Goal: Task Accomplishment & Management: Manage account settings

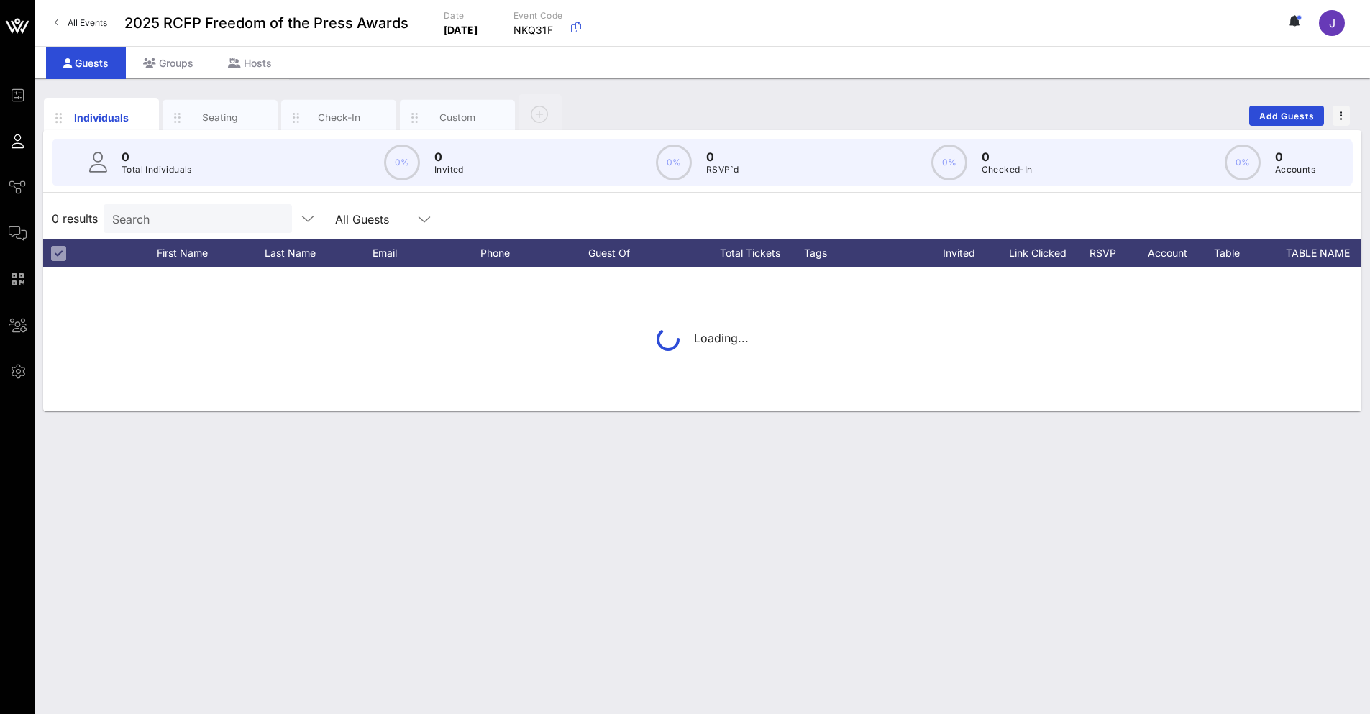
click at [172, 219] on input "Search" at bounding box center [196, 218] width 168 height 19
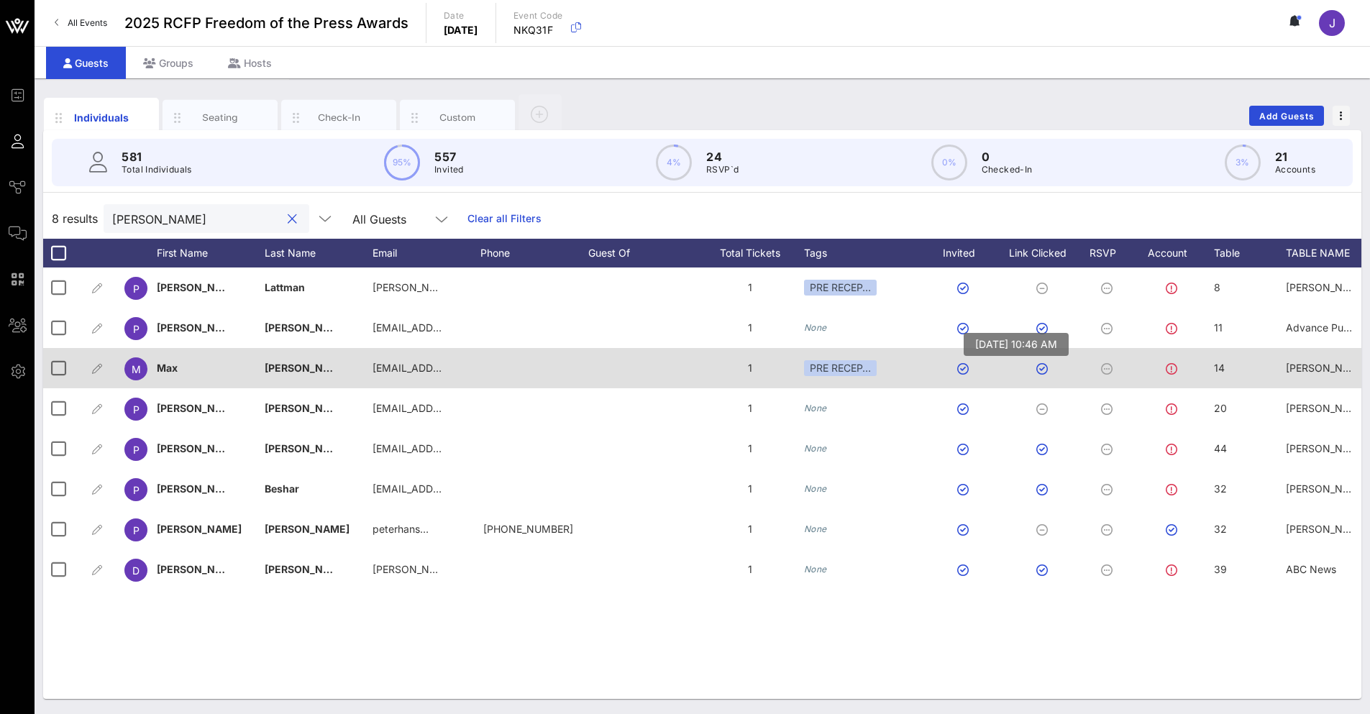
type input "[PERSON_NAME]"
click at [1039, 373] on button "button" at bounding box center [1043, 369] width 12 height 12
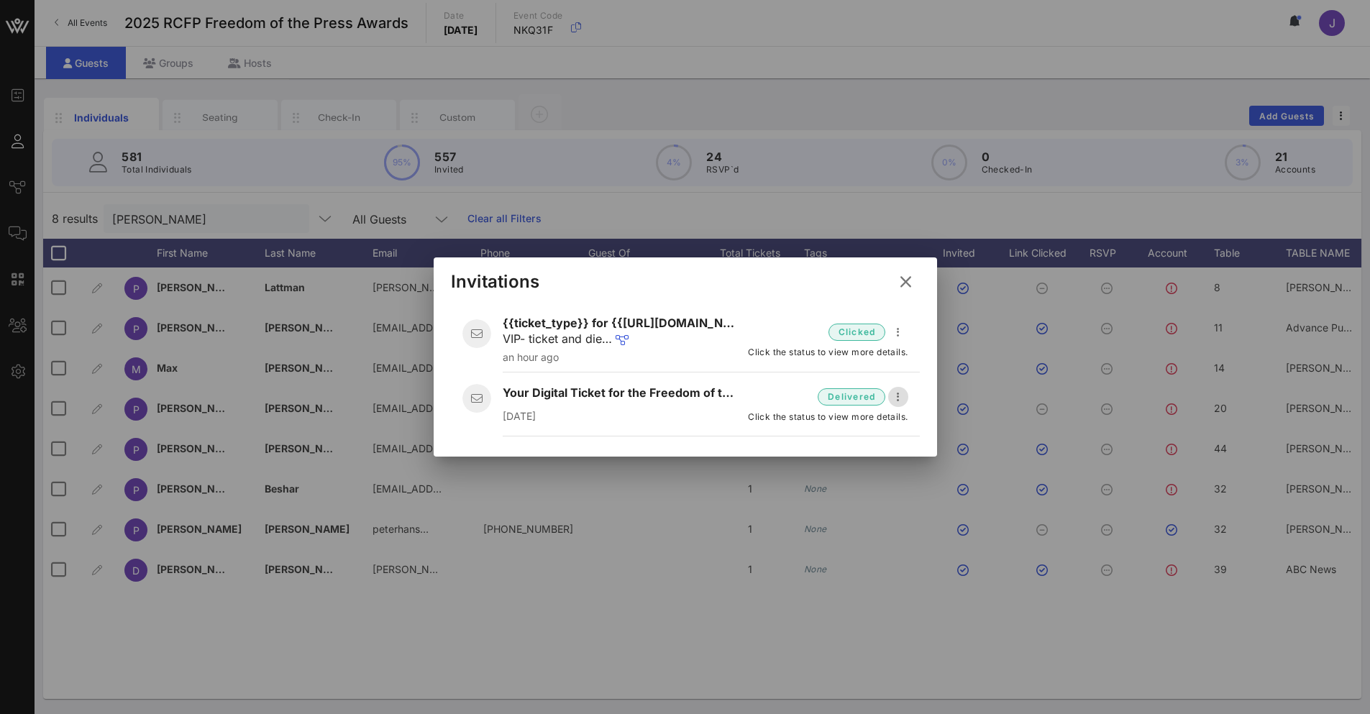
click at [899, 403] on icon "button" at bounding box center [898, 396] width 17 height 17
click at [919, 428] on div "Open" at bounding box center [923, 424] width 40 height 14
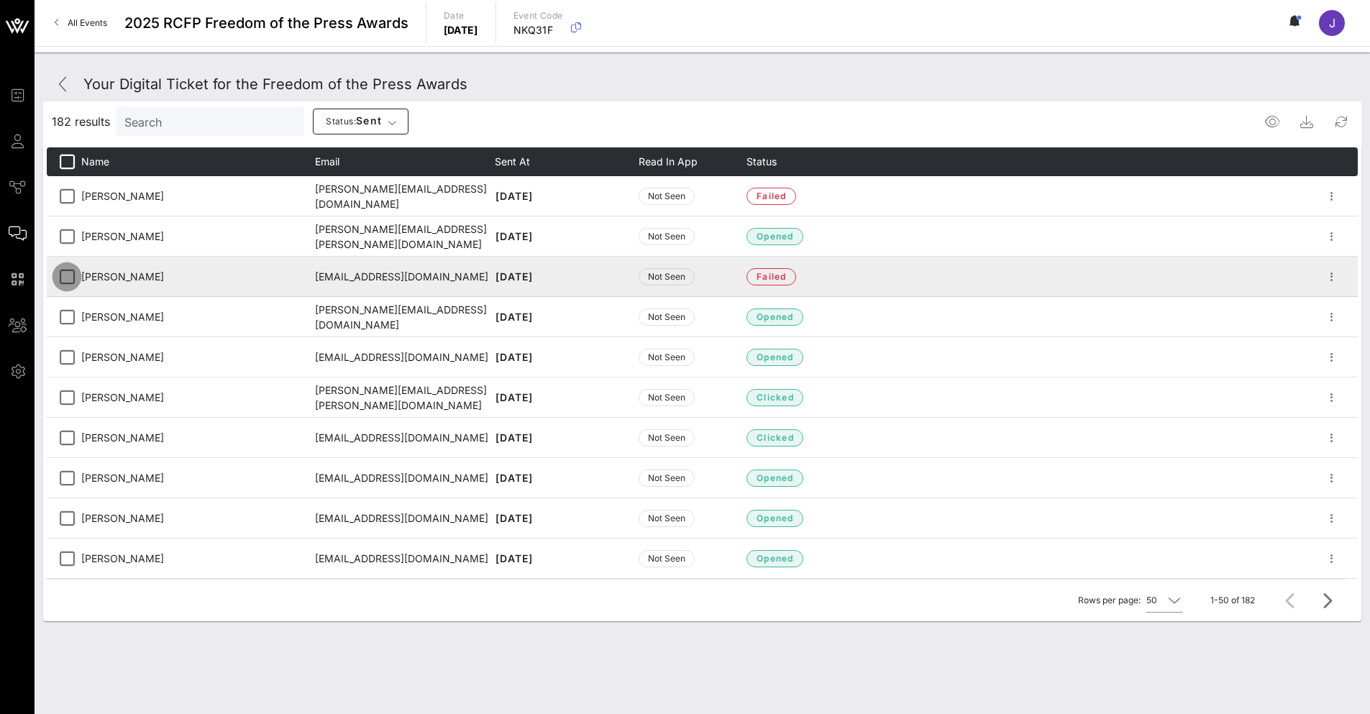
click at [73, 281] on div at bounding box center [67, 277] width 24 height 24
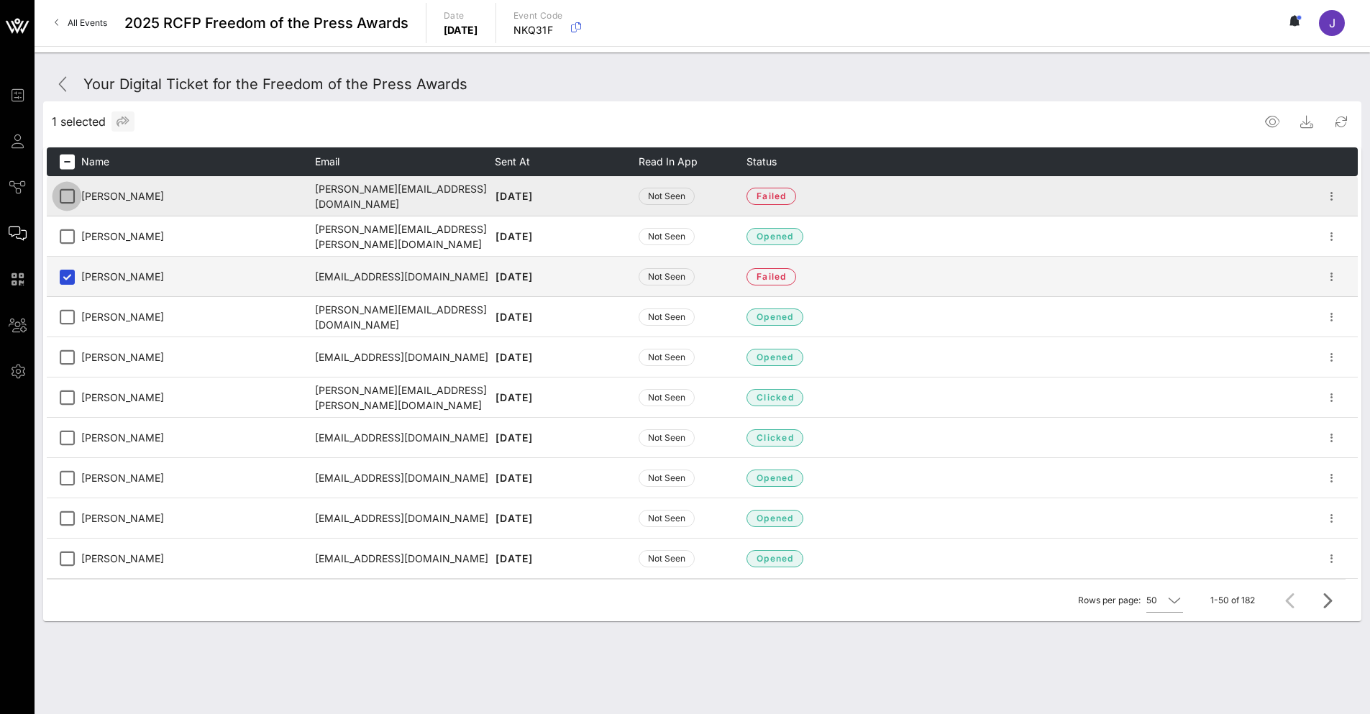
click at [74, 196] on div at bounding box center [67, 196] width 24 height 24
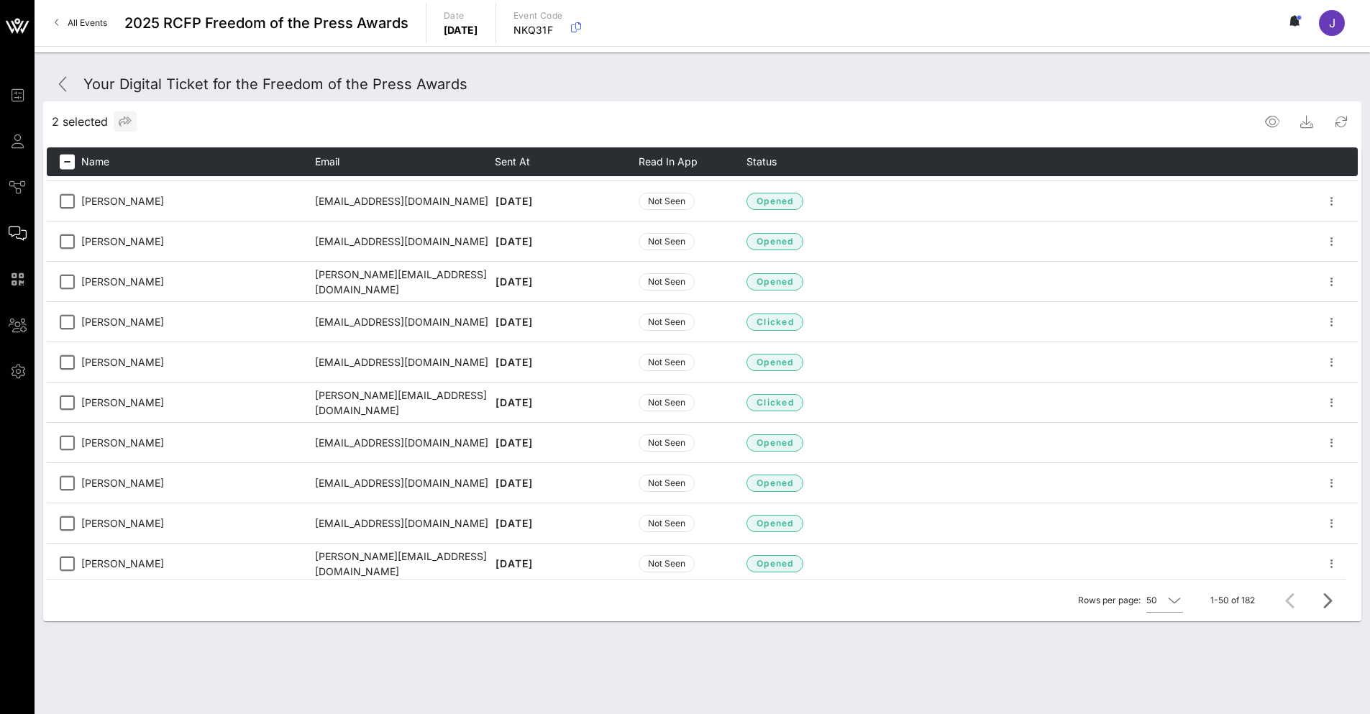
scroll to position [360, 0]
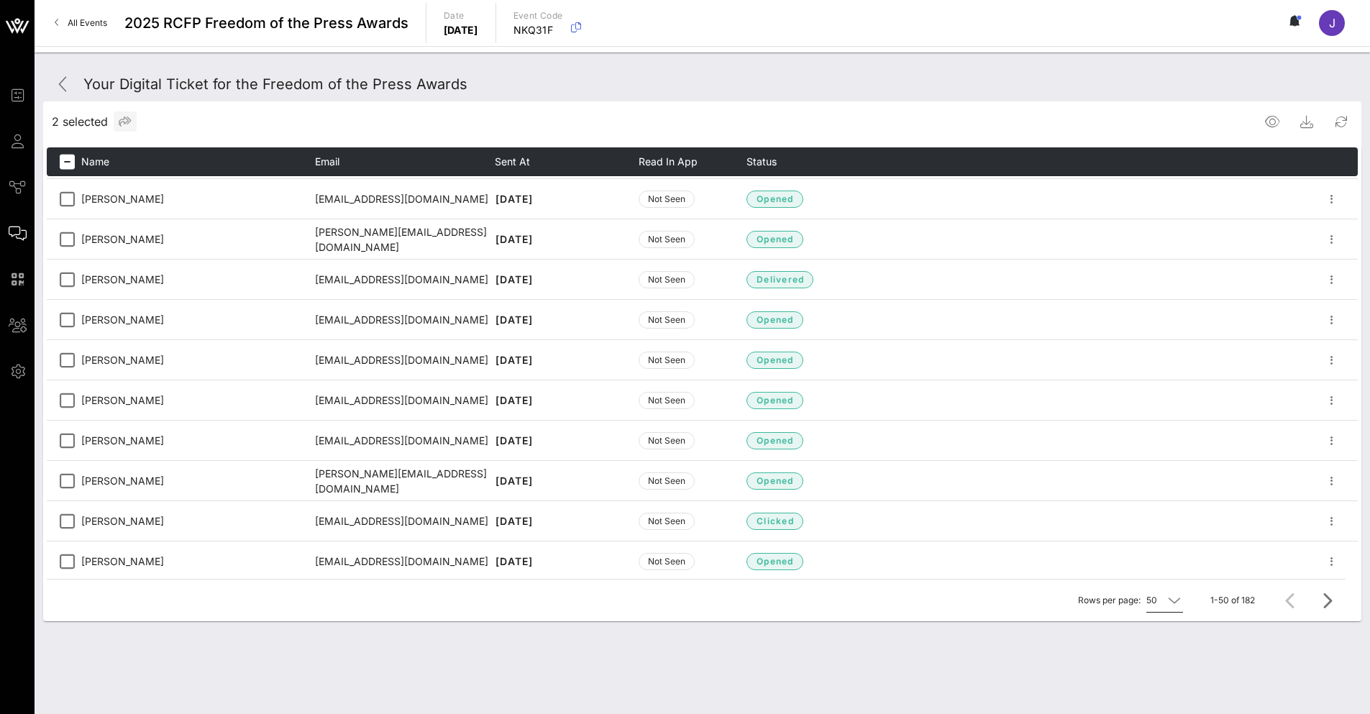
click at [1174, 601] on icon at bounding box center [1174, 600] width 13 height 17
click at [1167, 684] on div "All" at bounding box center [1168, 682] width 22 height 14
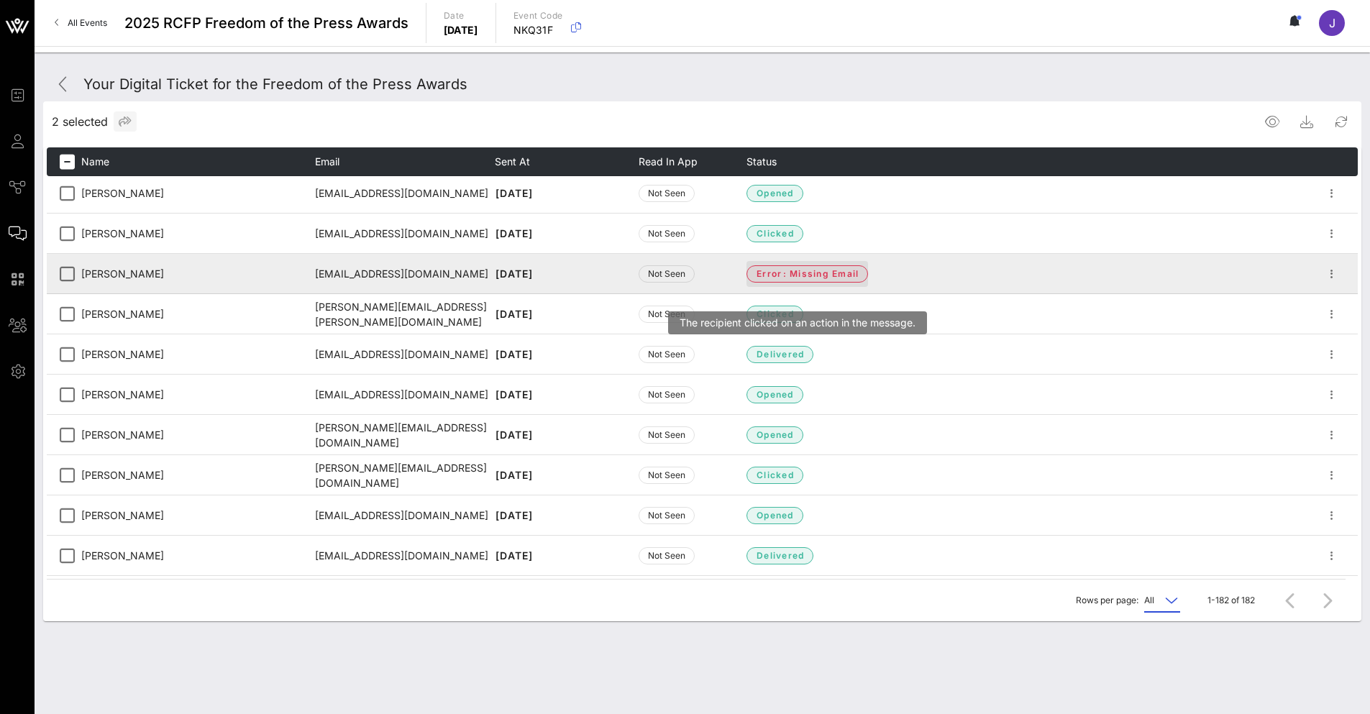
scroll to position [1583, 0]
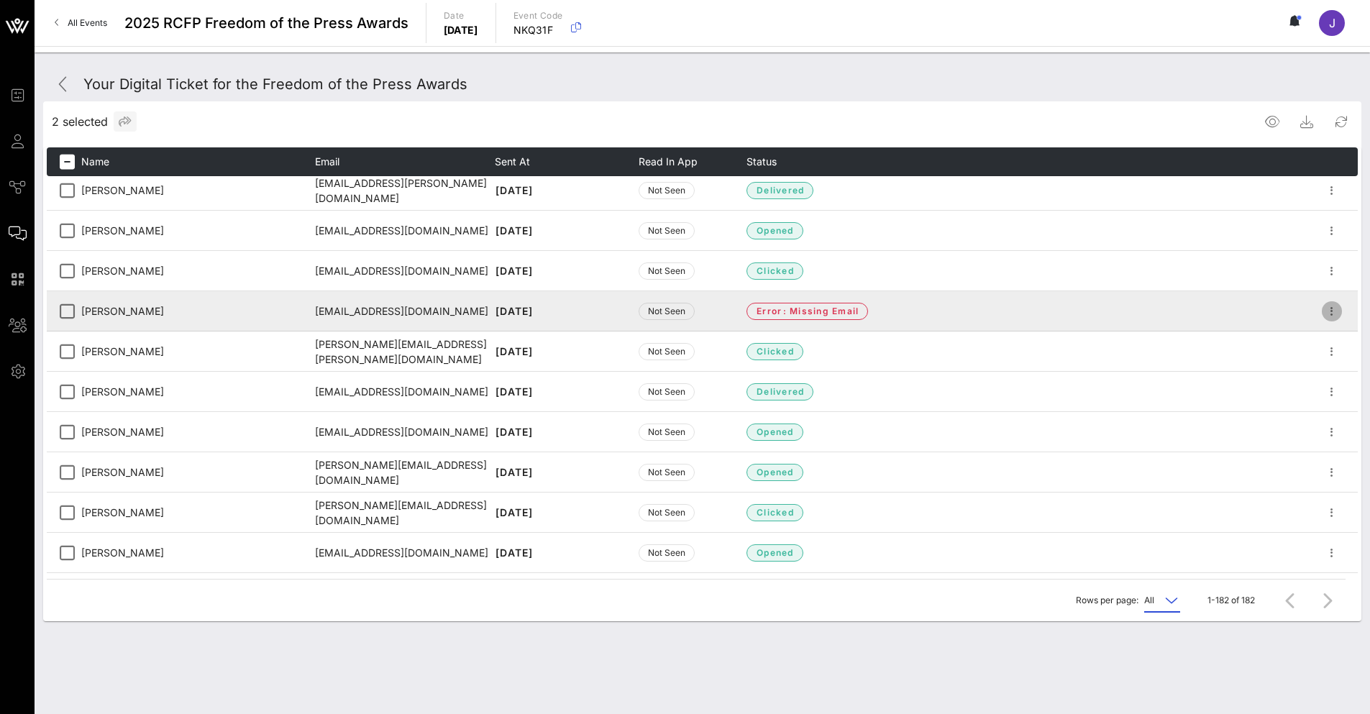
click at [1326, 308] on icon "button" at bounding box center [1332, 311] width 17 height 17
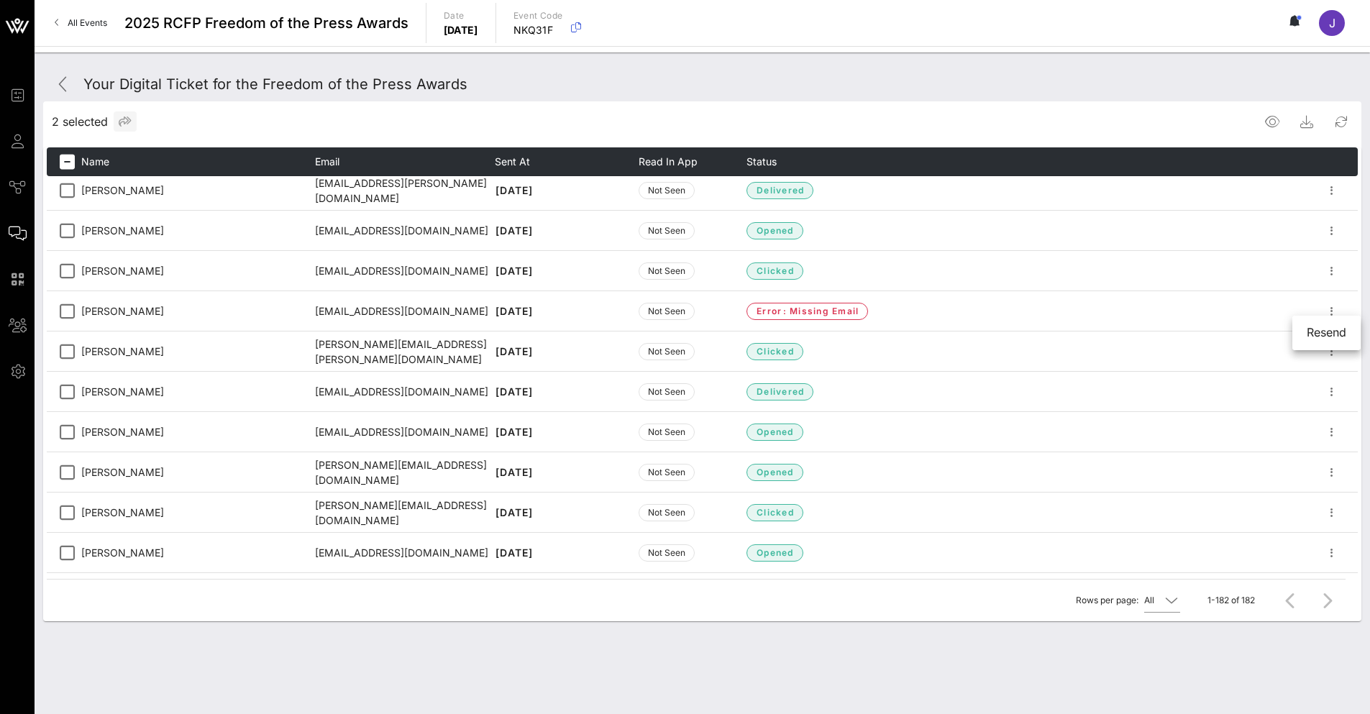
click at [1040, 116] on div "2 selected" at bounding box center [702, 121] width 1319 height 35
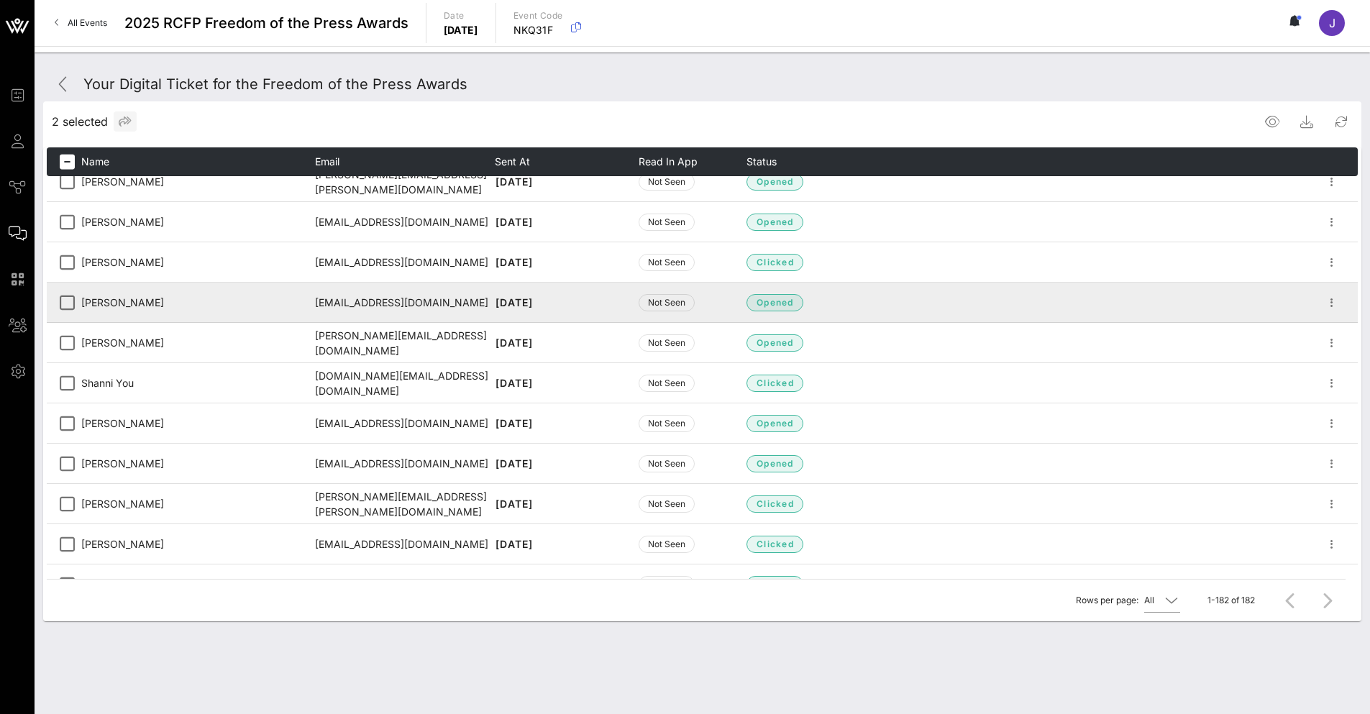
scroll to position [6929, 0]
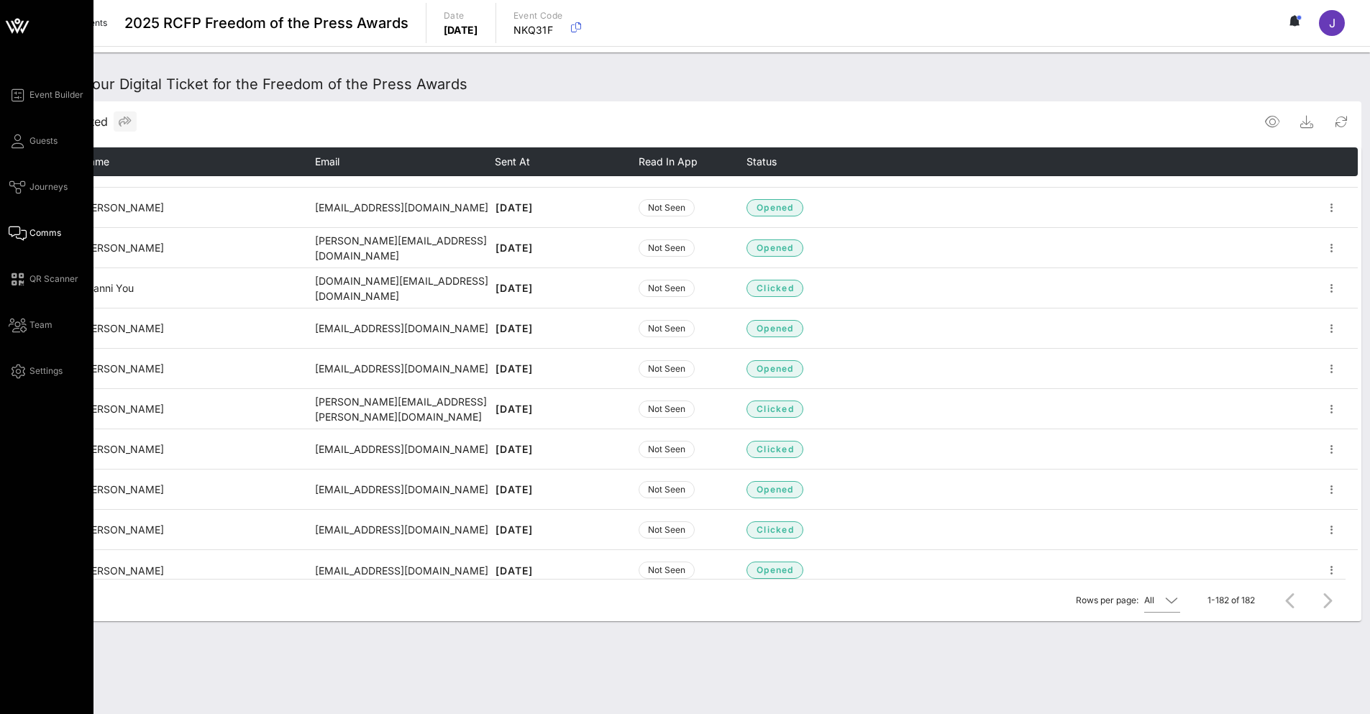
click at [20, 233] on icon at bounding box center [18, 233] width 18 height 2
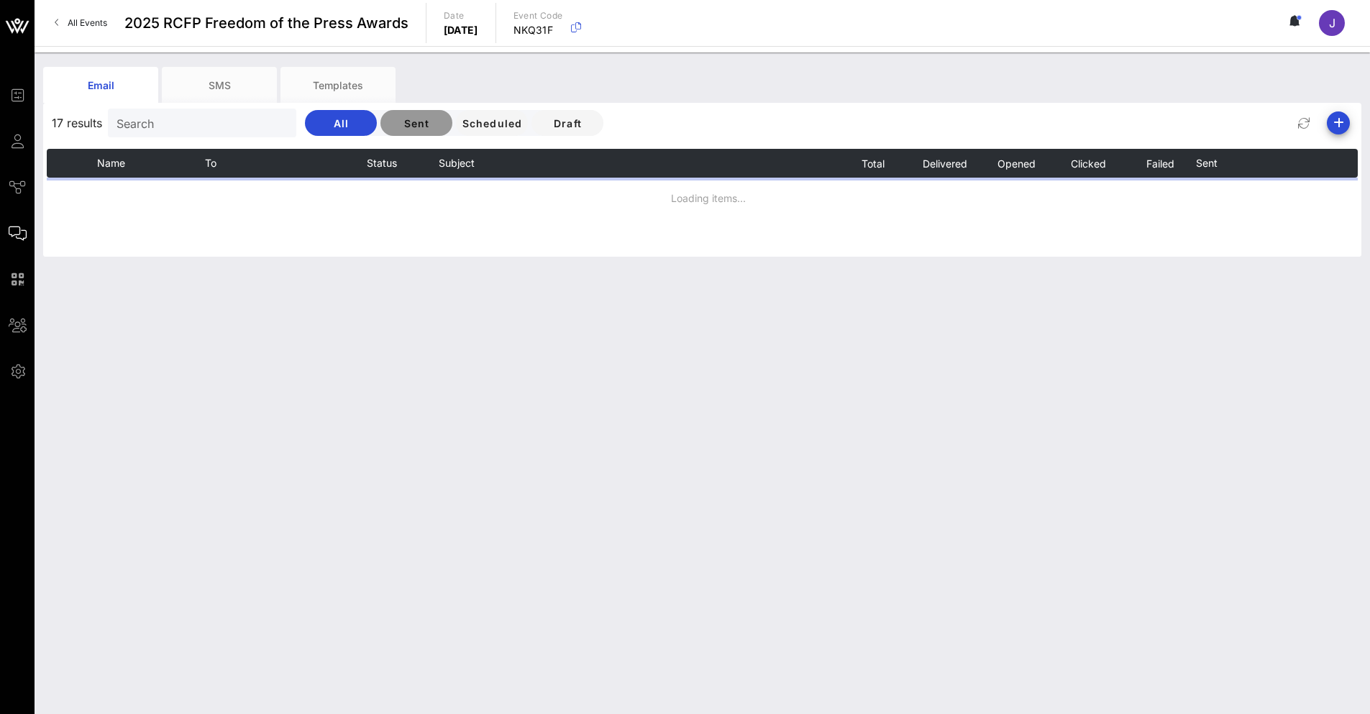
click at [411, 122] on span "Sent" at bounding box center [416, 123] width 49 height 12
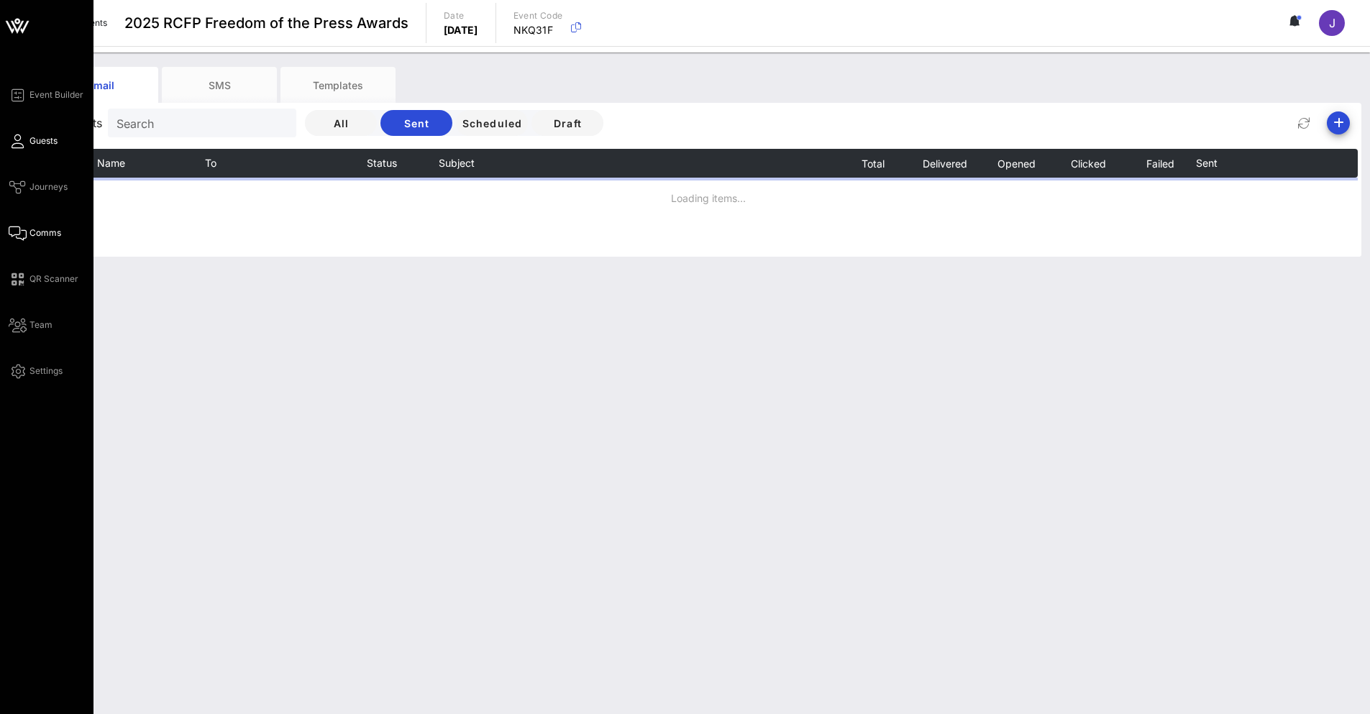
click at [20, 149] on link "Guests" at bounding box center [33, 140] width 49 height 17
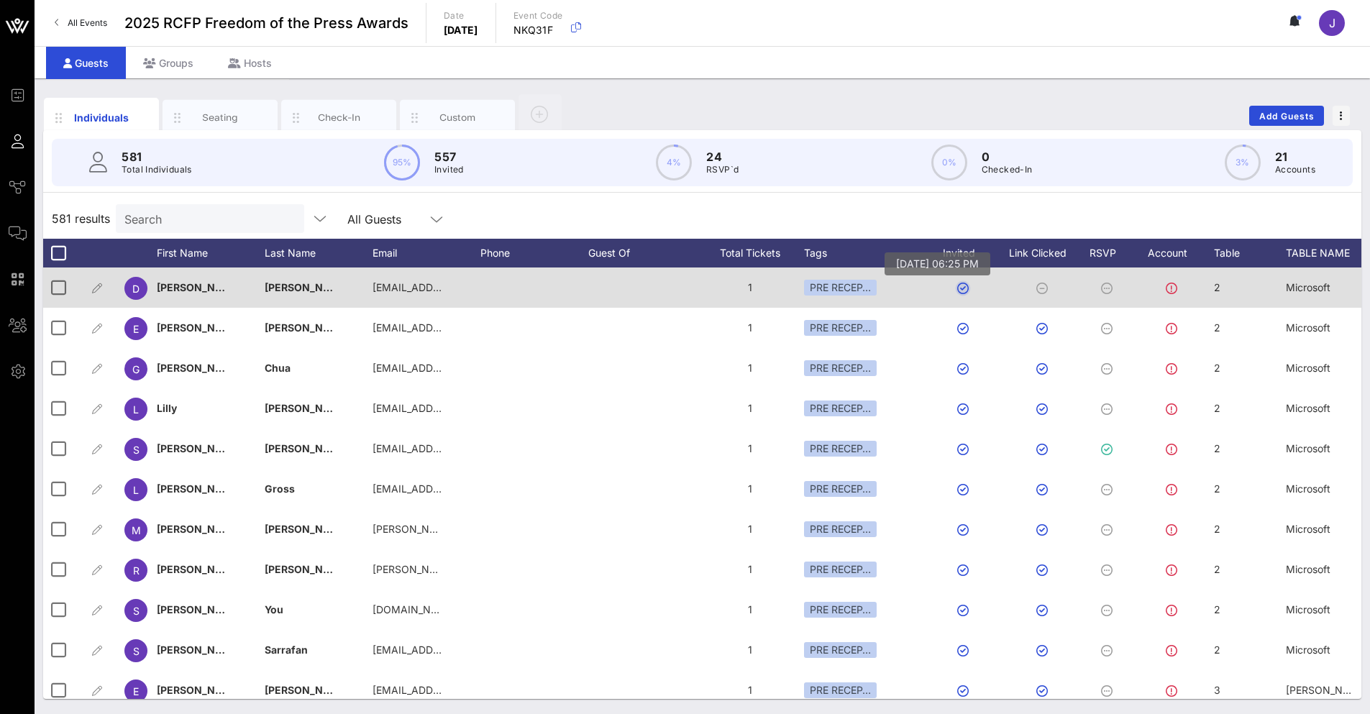
click at [965, 286] on button "button" at bounding box center [963, 289] width 12 height 12
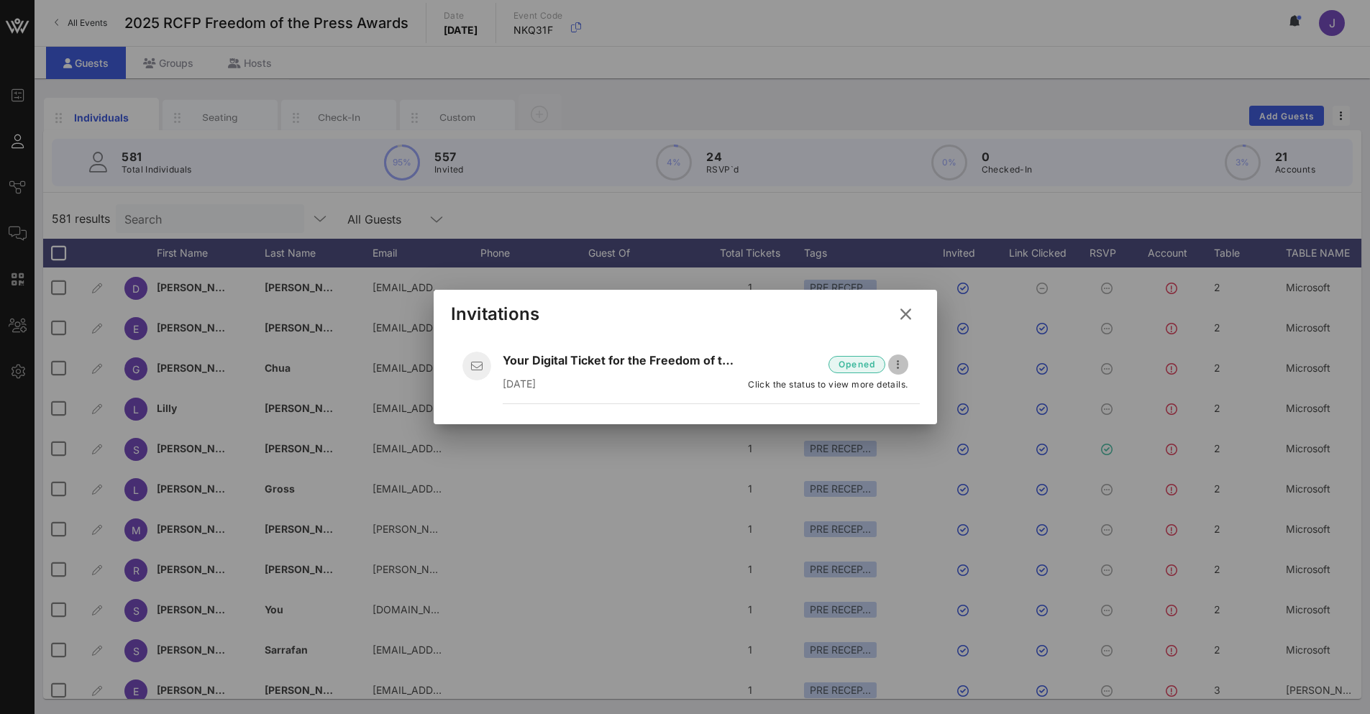
click at [898, 365] on icon "button" at bounding box center [898, 364] width 17 height 17
click at [916, 392] on div "Open" at bounding box center [923, 392] width 40 height 14
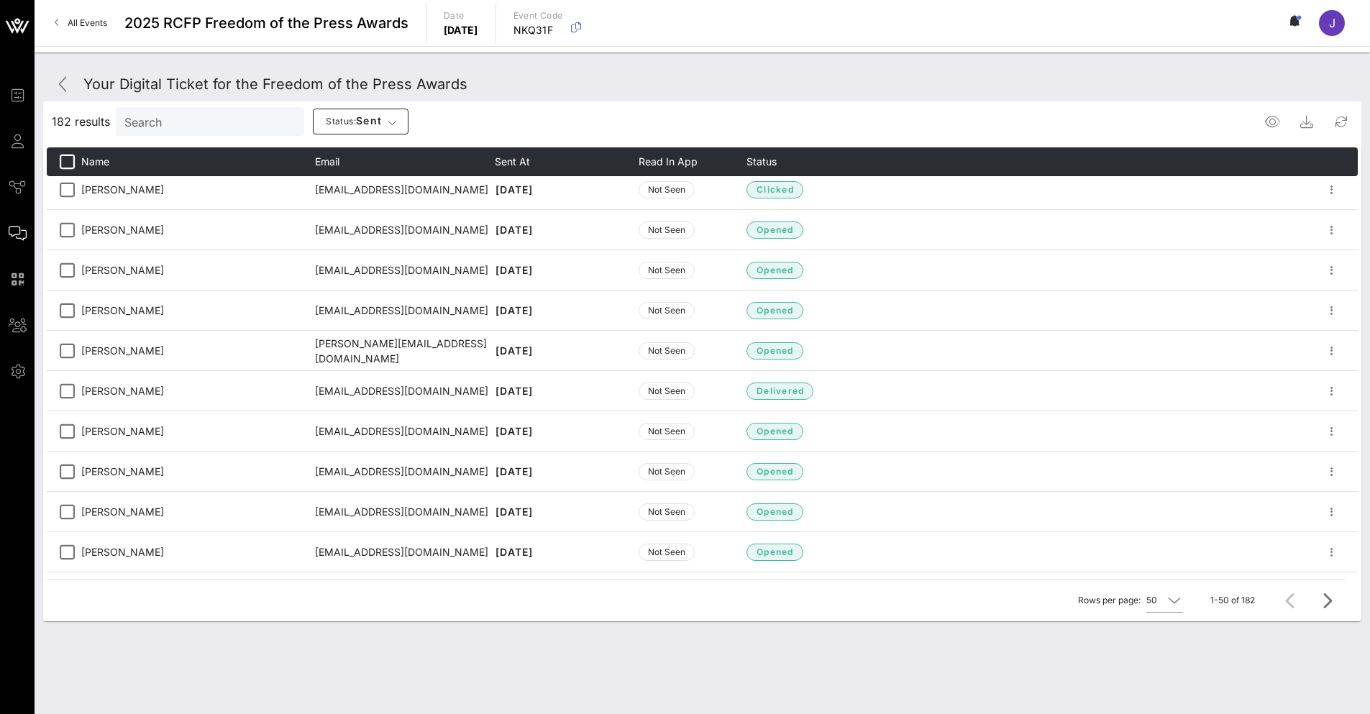
scroll to position [575, 0]
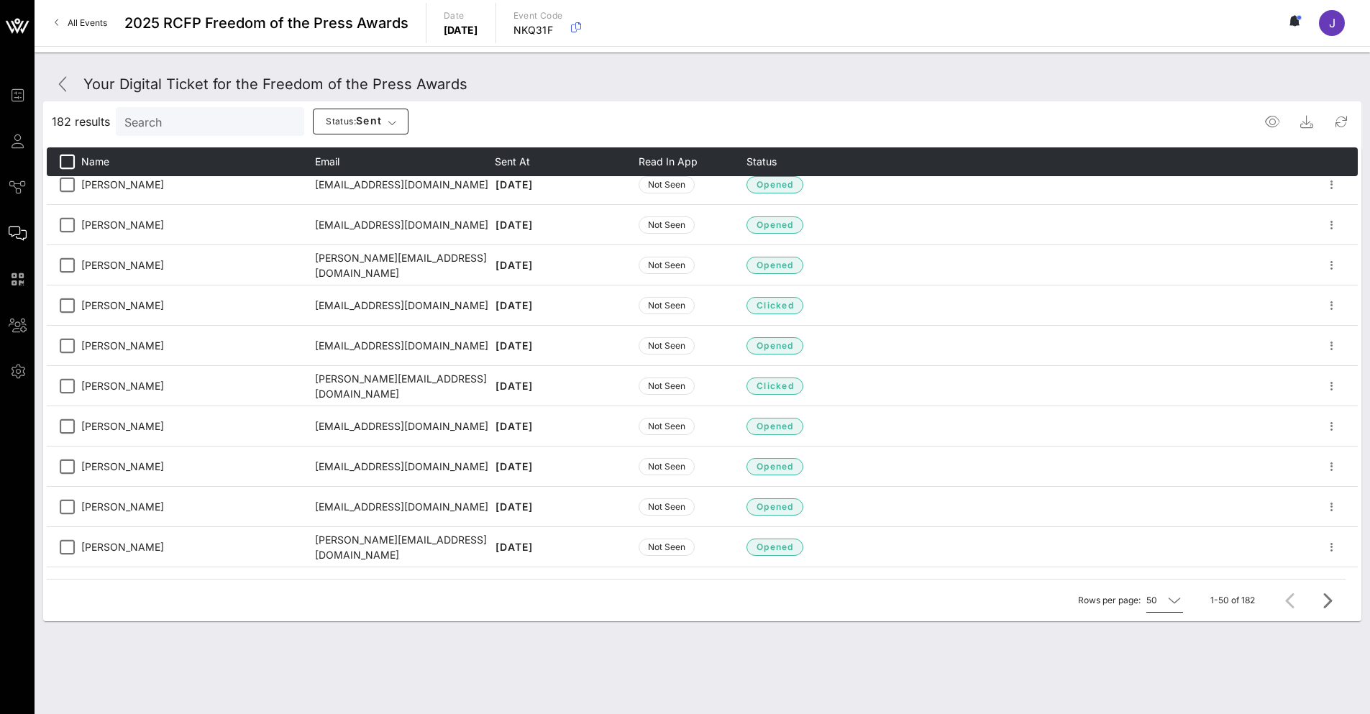
click at [1172, 601] on icon at bounding box center [1174, 600] width 13 height 17
click at [1165, 681] on div "All" at bounding box center [1168, 682] width 22 height 14
click at [777, 162] on span "Status" at bounding box center [762, 161] width 30 height 12
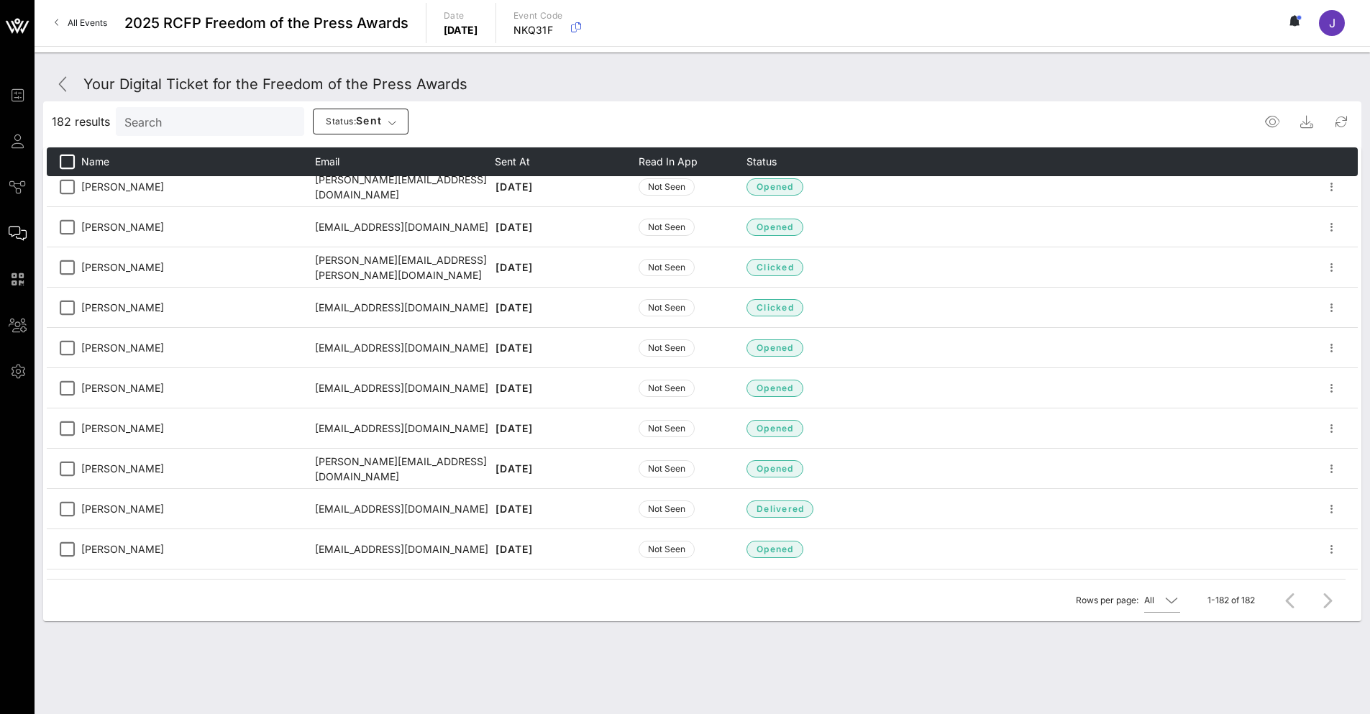
scroll to position [0, 0]
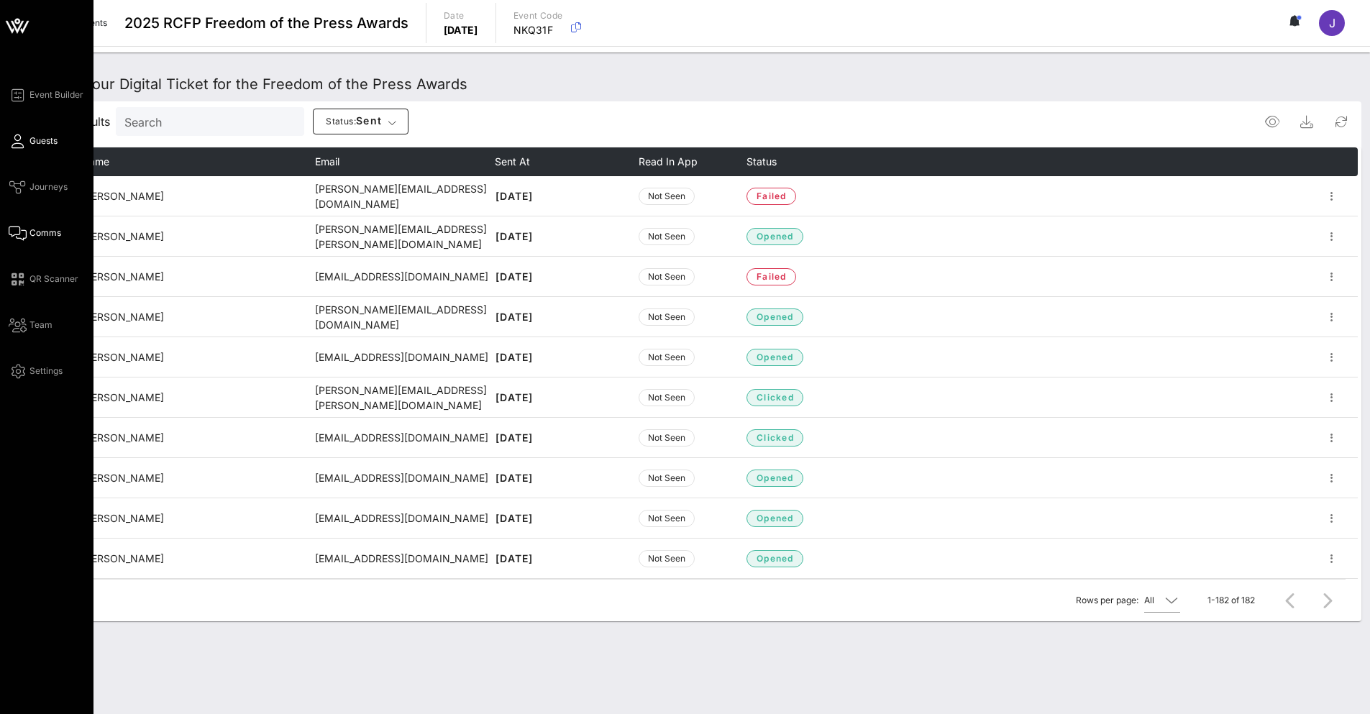
click at [32, 142] on span "Guests" at bounding box center [43, 141] width 28 height 13
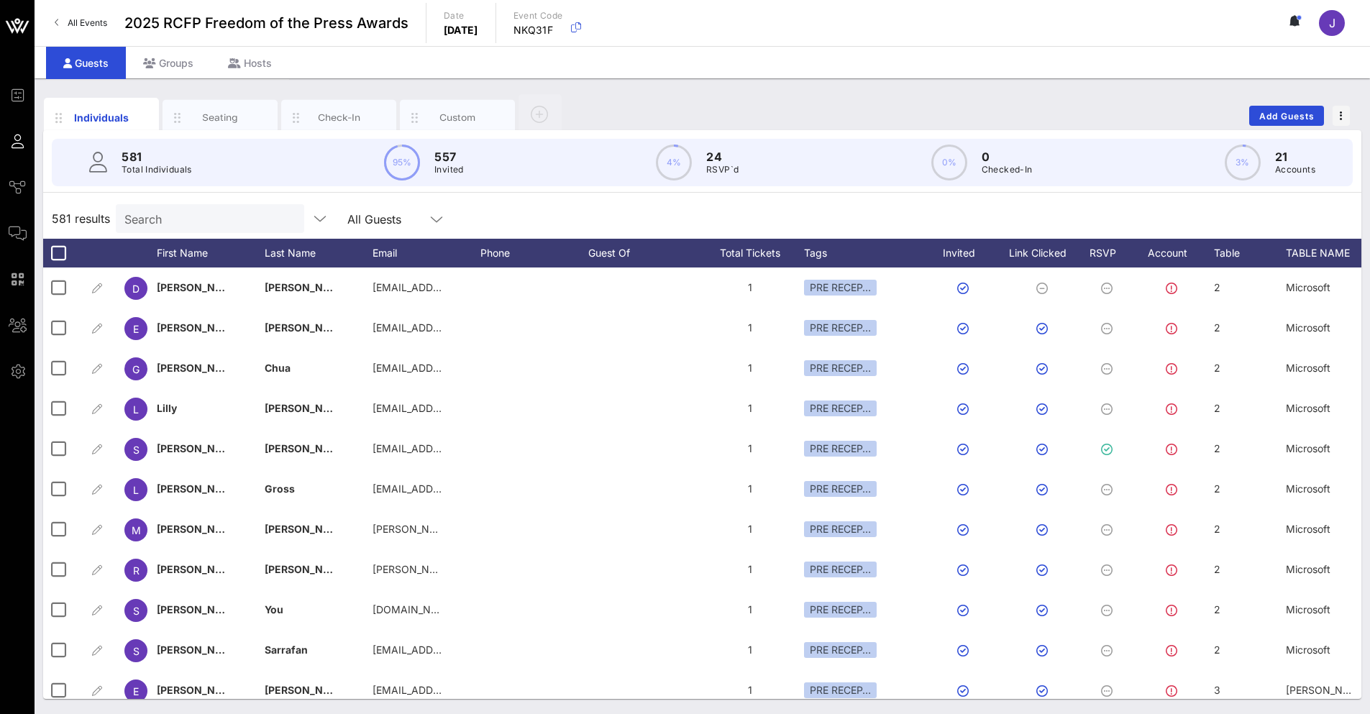
click at [160, 228] on div "Search" at bounding box center [208, 218] width 168 height 29
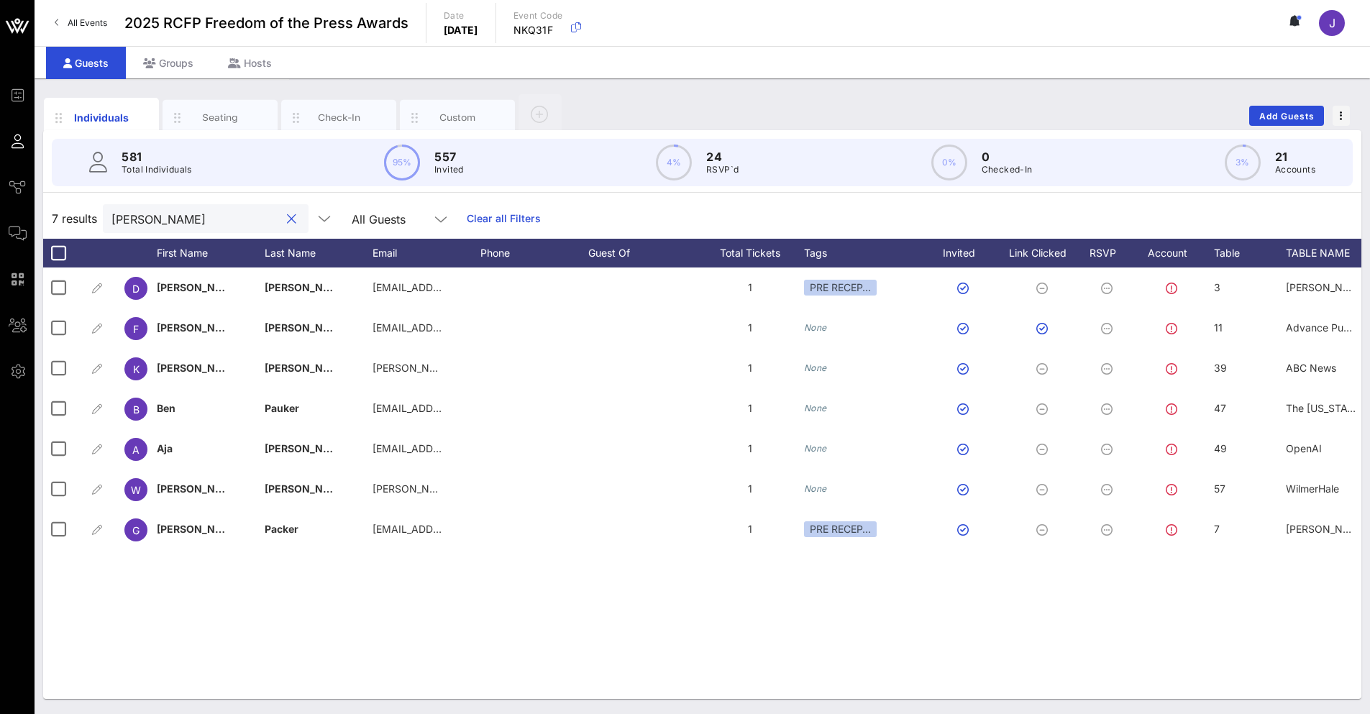
type input "[PERSON_NAME]"
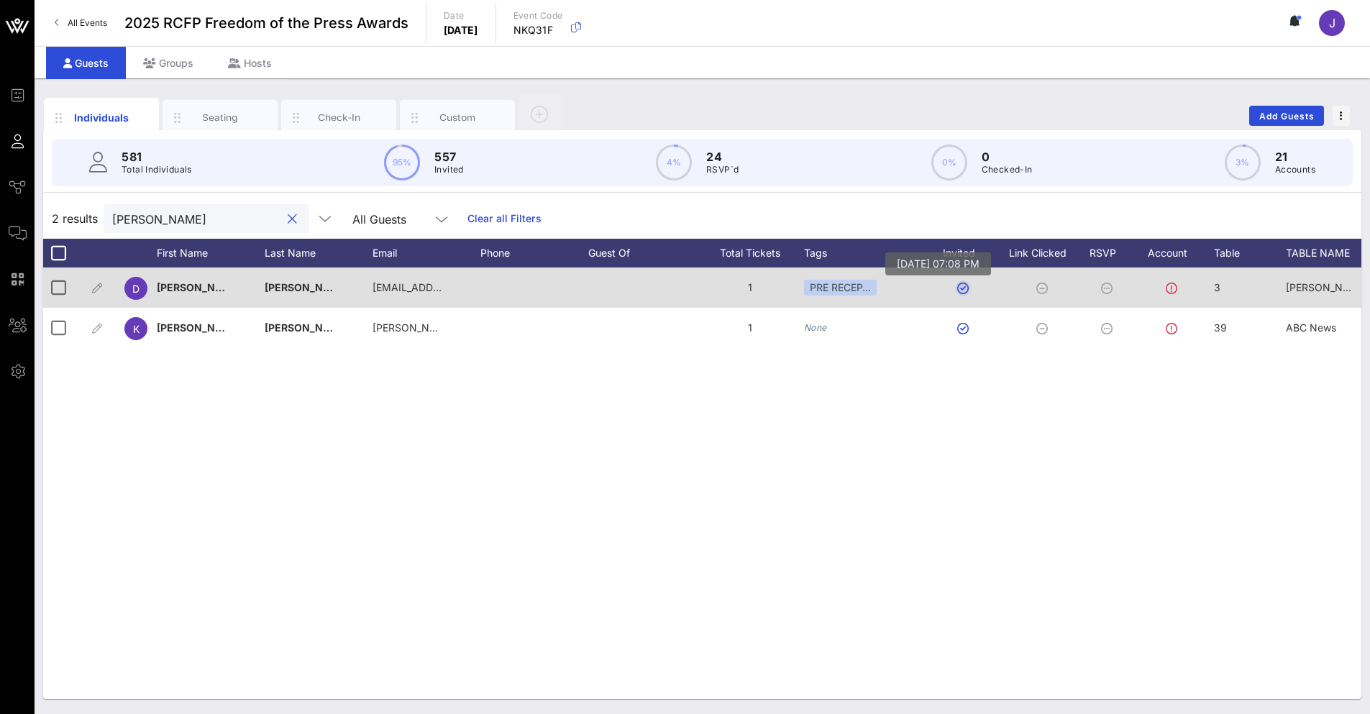
click at [964, 288] on button "button" at bounding box center [963, 289] width 12 height 12
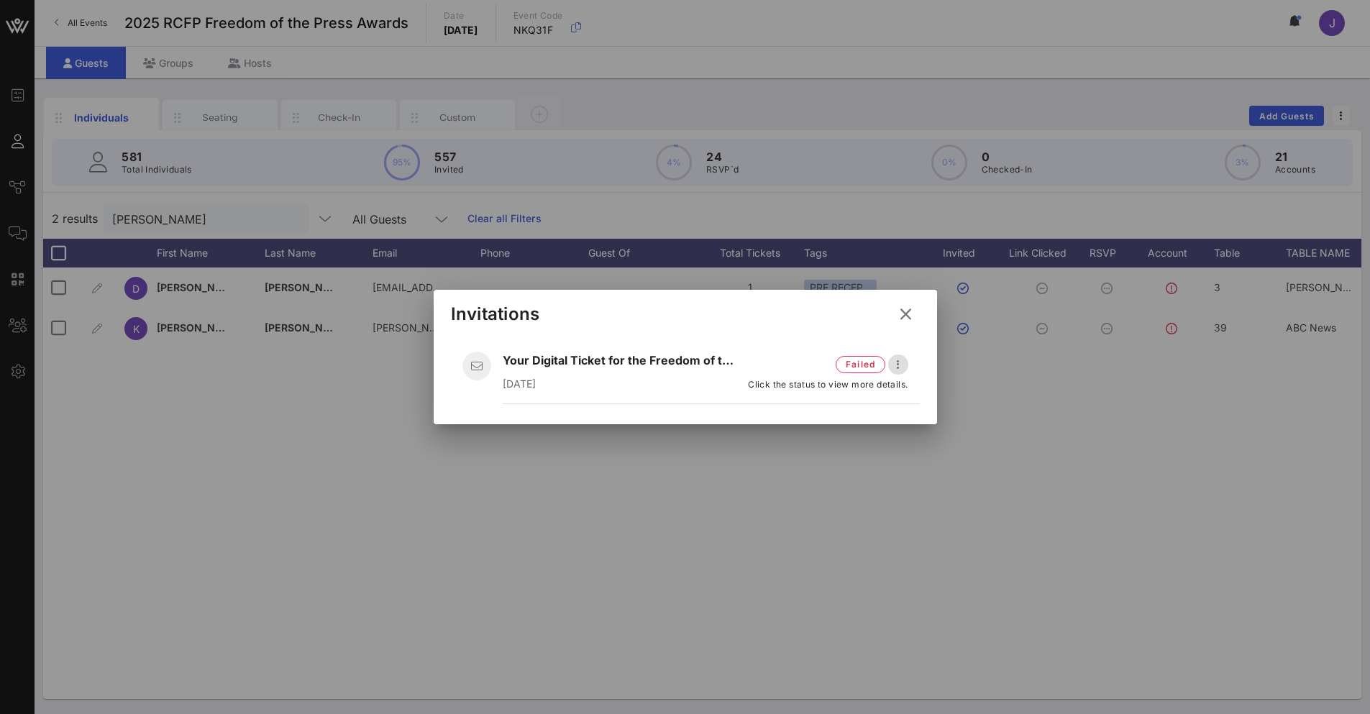
click at [897, 366] on icon "button" at bounding box center [898, 364] width 17 height 17
click at [919, 432] on div "Resend" at bounding box center [923, 426] width 40 height 14
click at [896, 365] on icon "button" at bounding box center [898, 361] width 17 height 17
drag, startPoint x: 839, startPoint y: 388, endPoint x: 870, endPoint y: 383, distance: 31.3
click at [839, 388] on div "Your Digital Ticket for the Freedom of the Press Awards [DATE] - Click the stat…" at bounding box center [685, 371] width 469 height 63
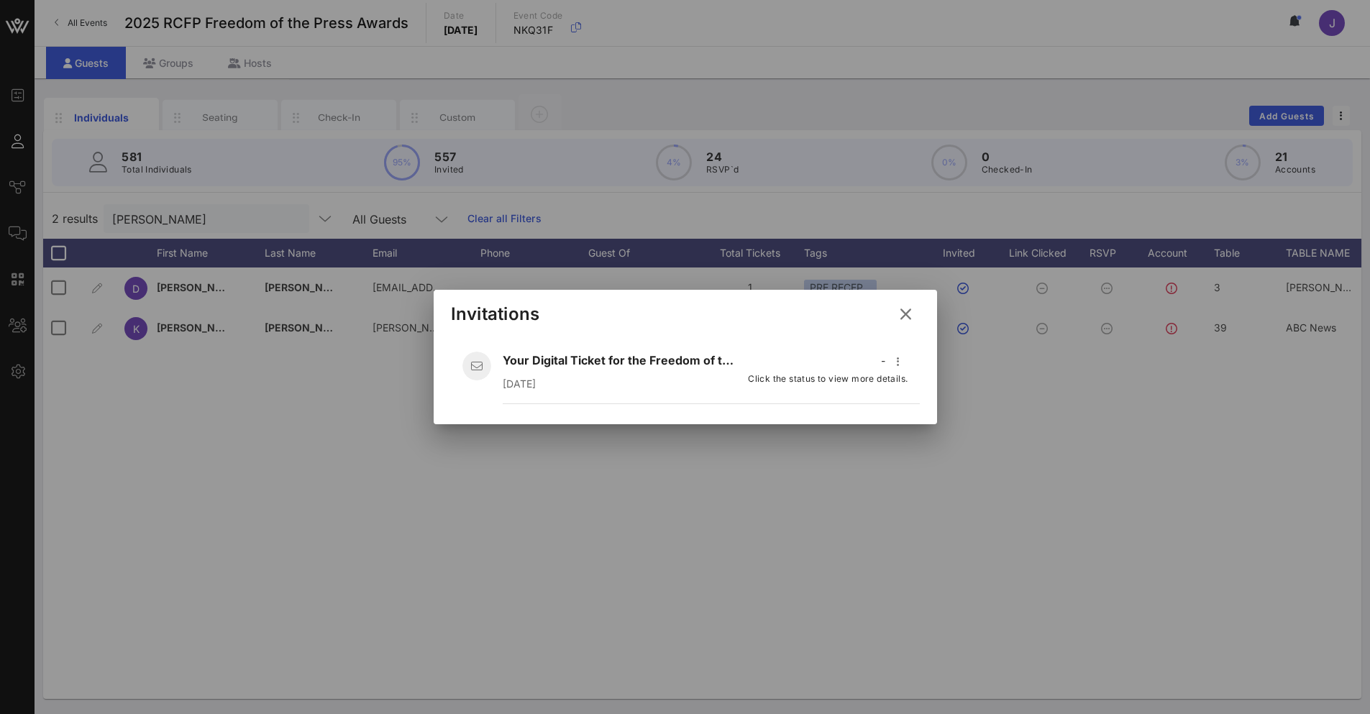
click at [879, 360] on div "-" at bounding box center [828, 362] width 160 height 20
click at [909, 316] on icon at bounding box center [905, 314] width 19 height 17
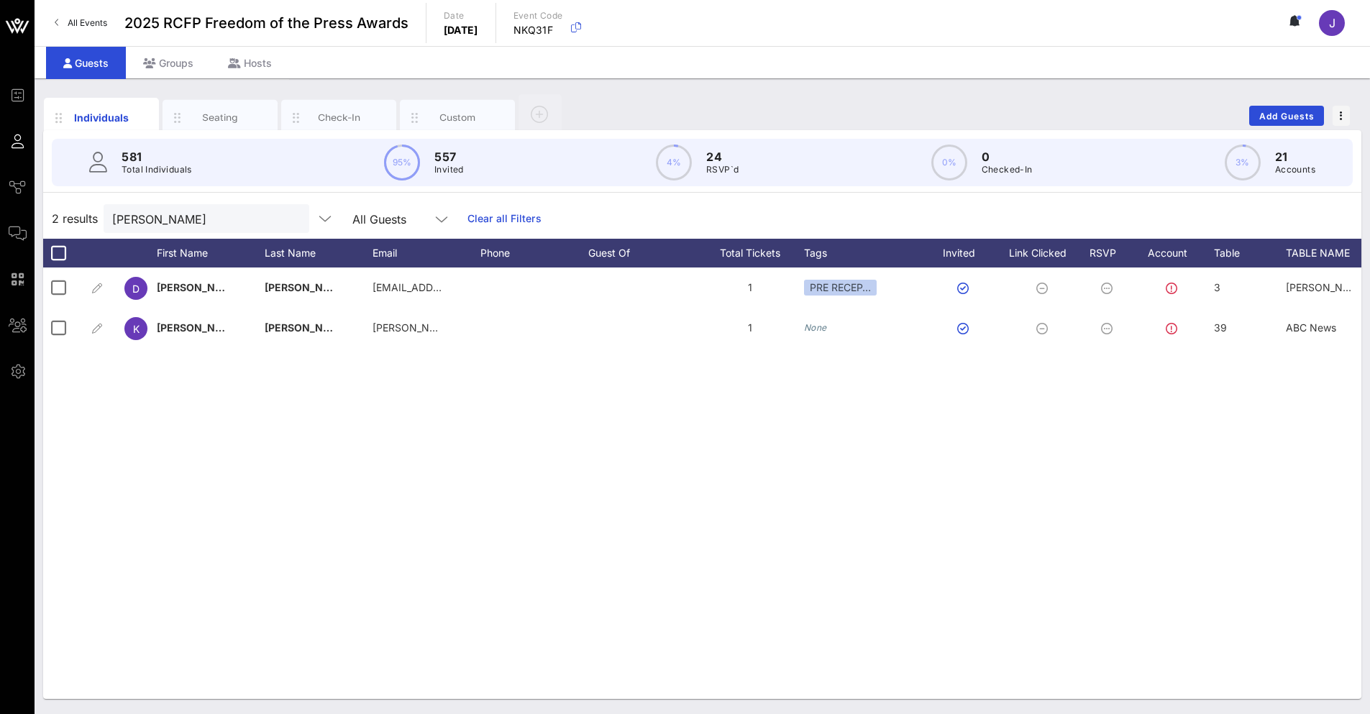
click at [426, 458] on div "D [PERSON_NAME] [EMAIL_ADDRESS][DOMAIN_NAME] 1 PRE RECEP… 3 [PERSON_NAME] #1 PR…" at bounding box center [702, 484] width 1319 height 432
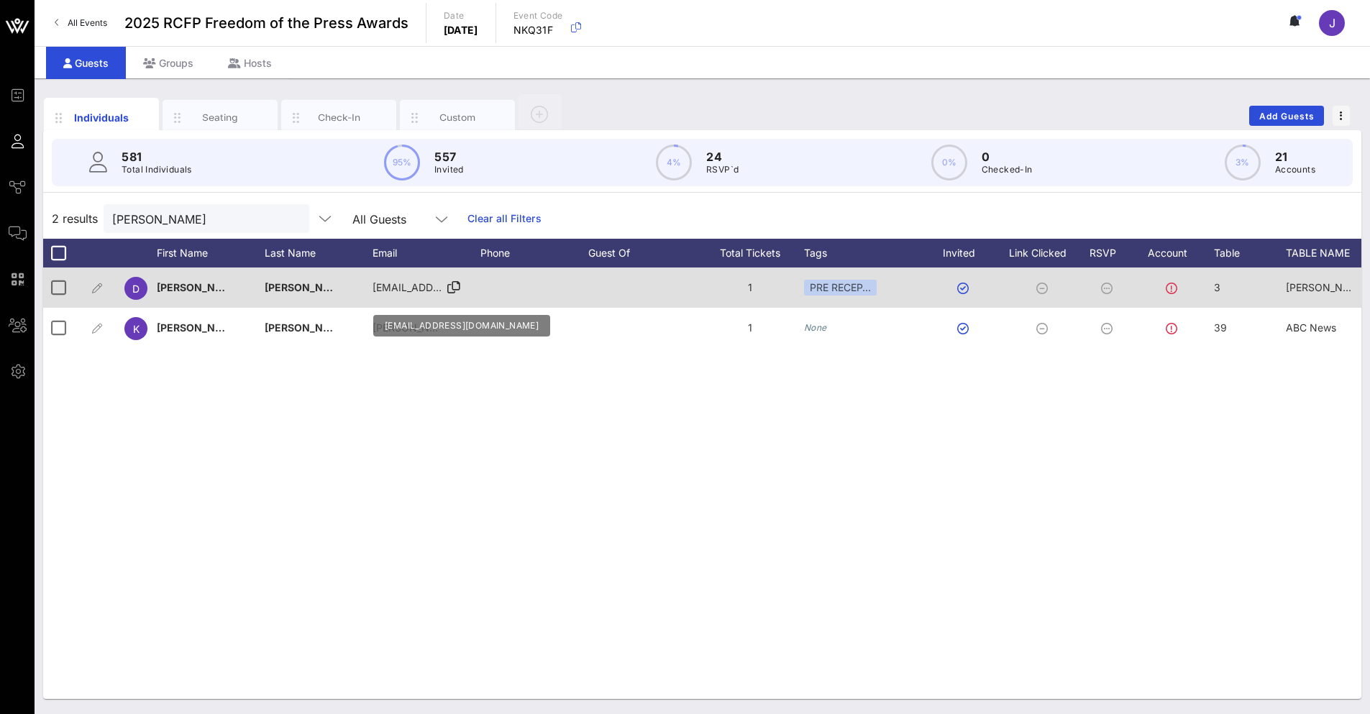
click at [406, 290] on span "[EMAIL_ADDRESS][DOMAIN_NAME]" at bounding box center [459, 287] width 173 height 12
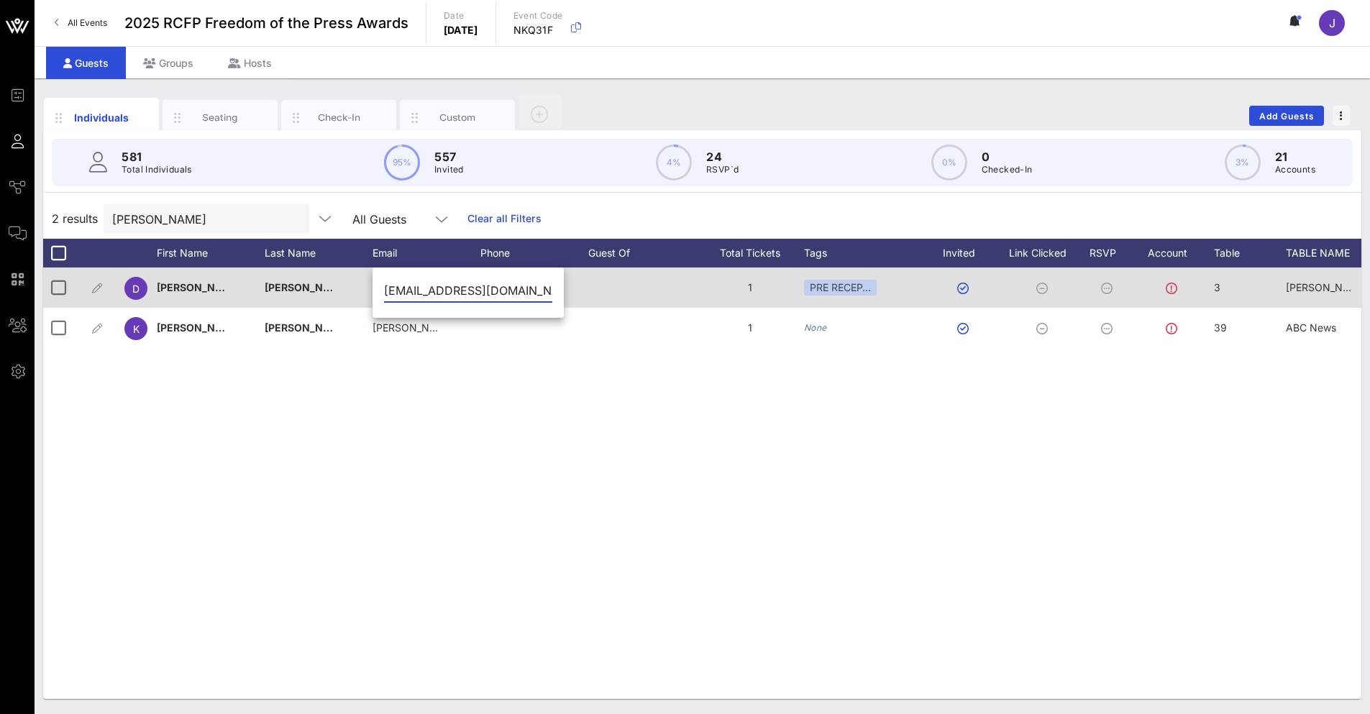
drag, startPoint x: 492, startPoint y: 290, endPoint x: 329, endPoint y: 290, distance: 163.3
click at [329, 290] on div "Event Builder Guests Journeys Comms QR Scanner Team Settings 2025 RCFP Freedom …" at bounding box center [685, 357] width 1370 height 714
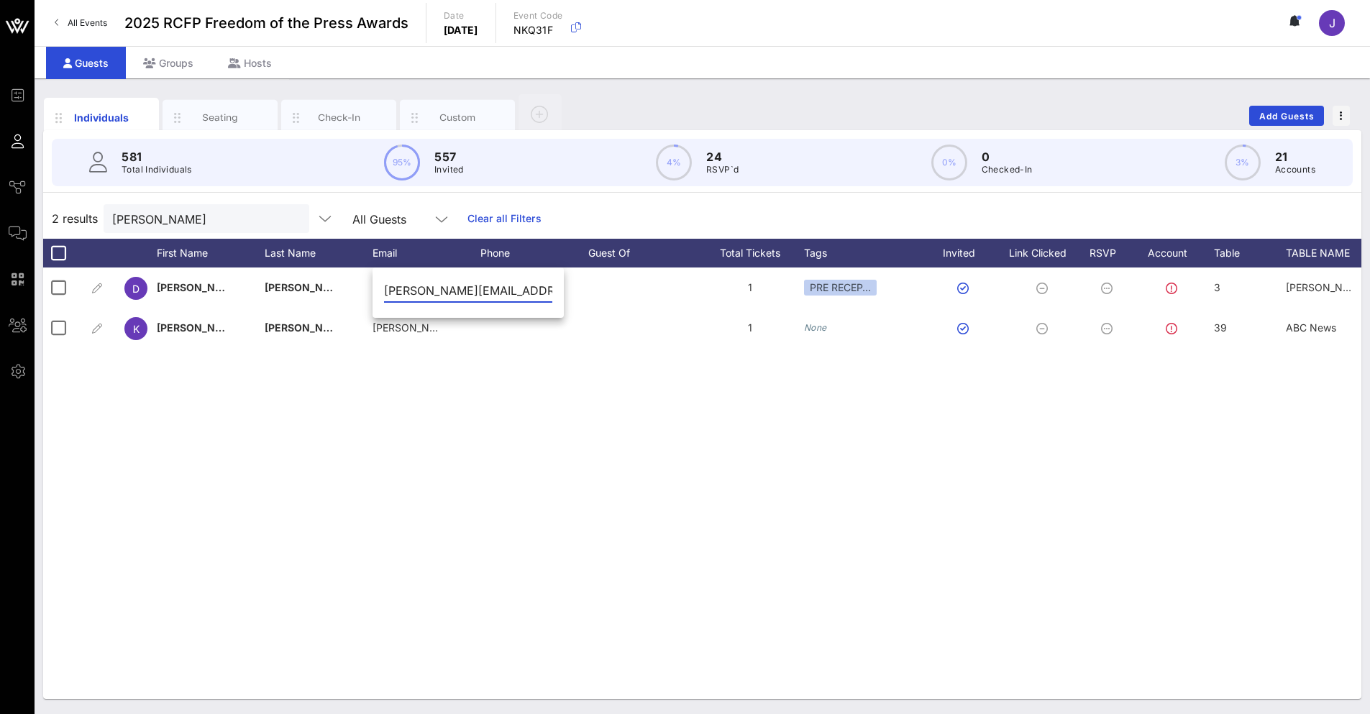
type input "[PERSON_NAME][EMAIL_ADDRESS][DOMAIN_NAME]"
click at [488, 447] on div "D [PERSON_NAME] [EMAIL_ADDRESS][DOMAIN_NAME] 1 PRE RECEP… 3 [PERSON_NAME] #1 PR…" at bounding box center [702, 484] width 1319 height 432
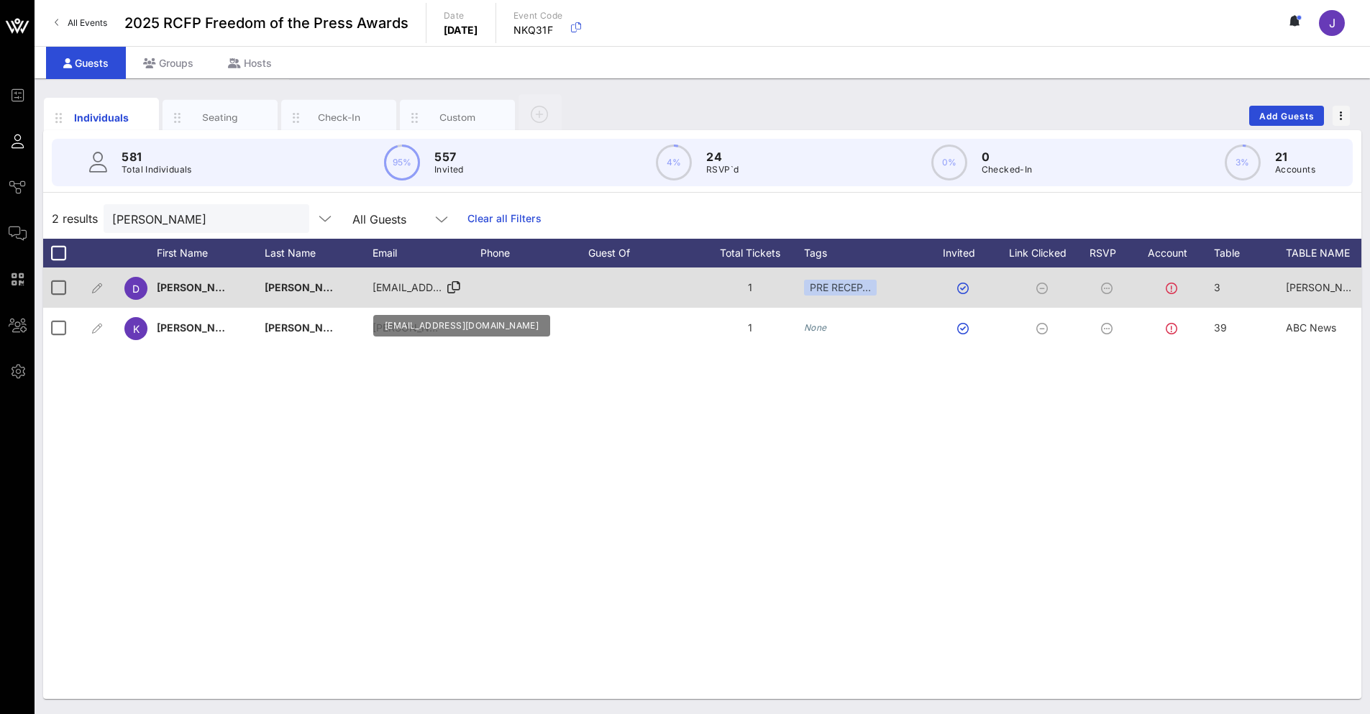
click at [450, 288] on icon at bounding box center [453, 287] width 13 height 1
click at [413, 280] on div "[EMAIL_ADDRESS][DOMAIN_NAME]" at bounding box center [409, 288] width 72 height 40
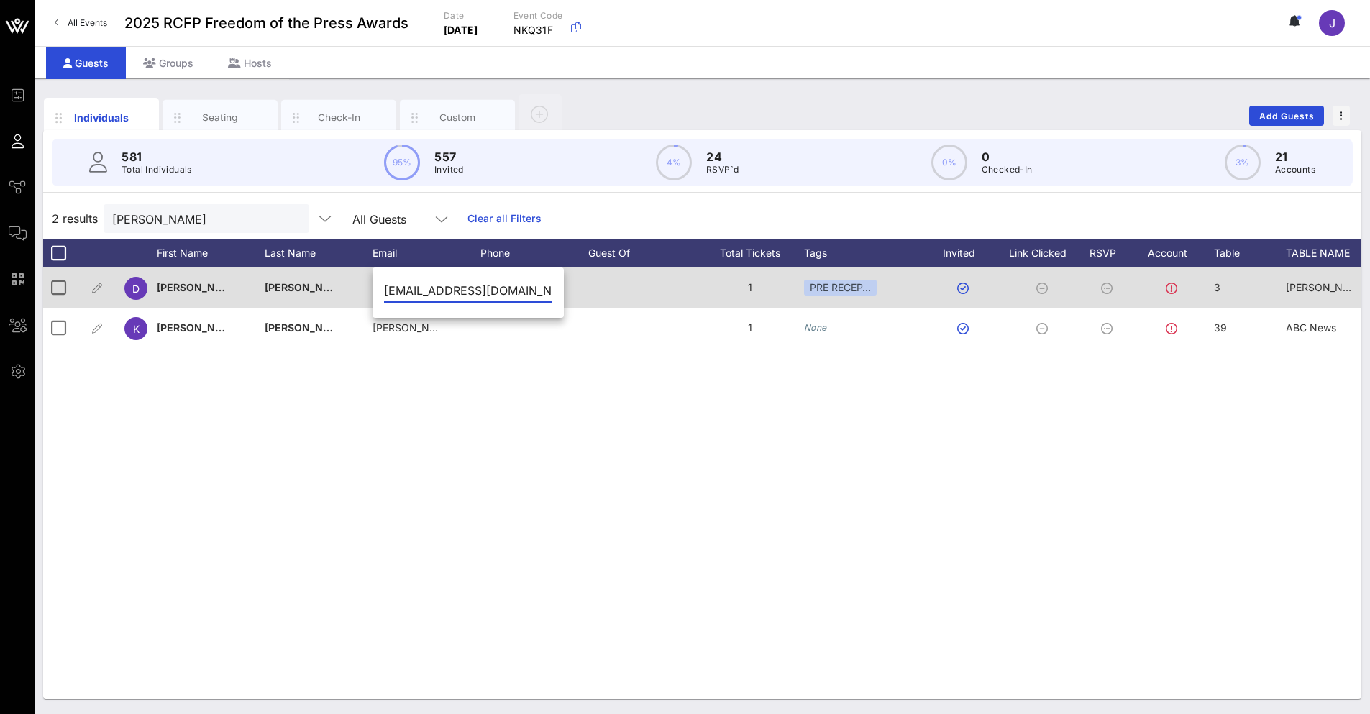
drag, startPoint x: 509, startPoint y: 288, endPoint x: 258, endPoint y: 296, distance: 251.2
click at [258, 296] on div "Event Builder Guests Journeys Comms QR Scanner Team Settings 2025 RCFP Freedom …" at bounding box center [685, 357] width 1370 height 714
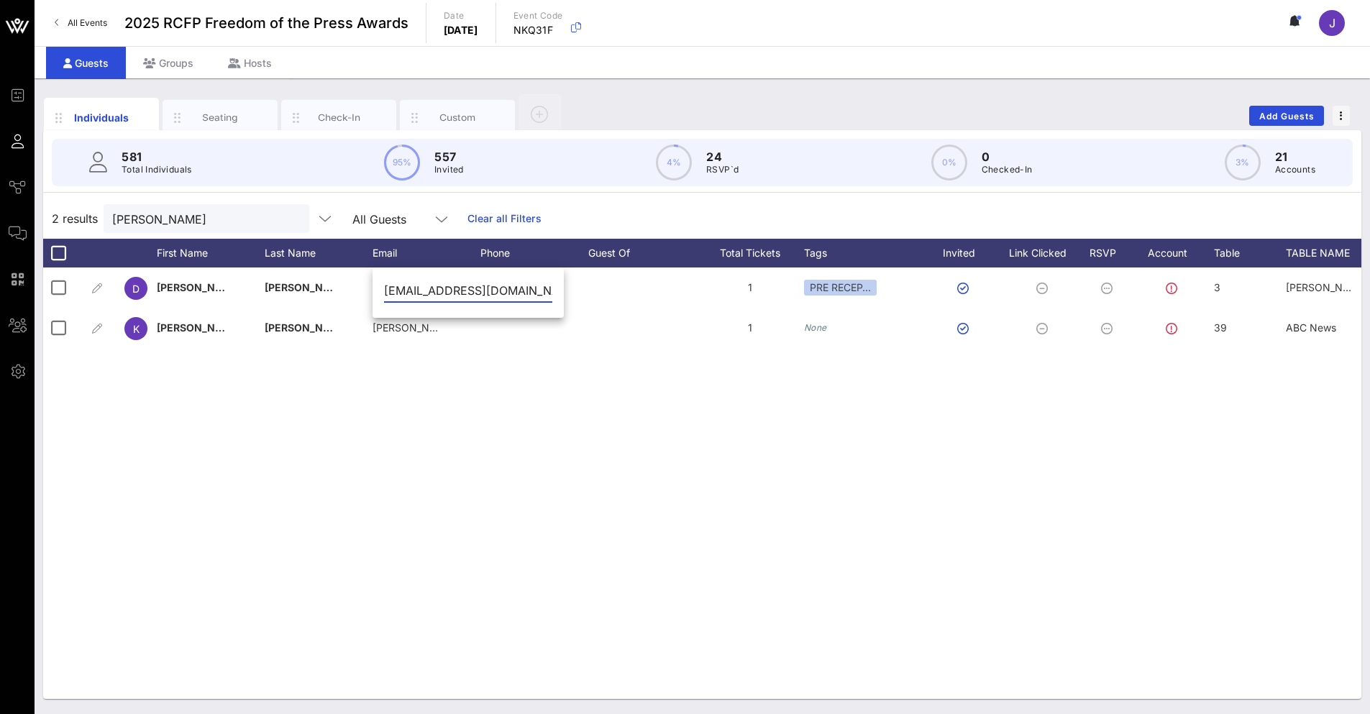
click at [422, 288] on input "[EMAIL_ADDRESS][DOMAIN_NAME]" at bounding box center [468, 290] width 168 height 23
type input "[PERSON_NAME][EMAIL_ADDRESS][DOMAIN_NAME]"
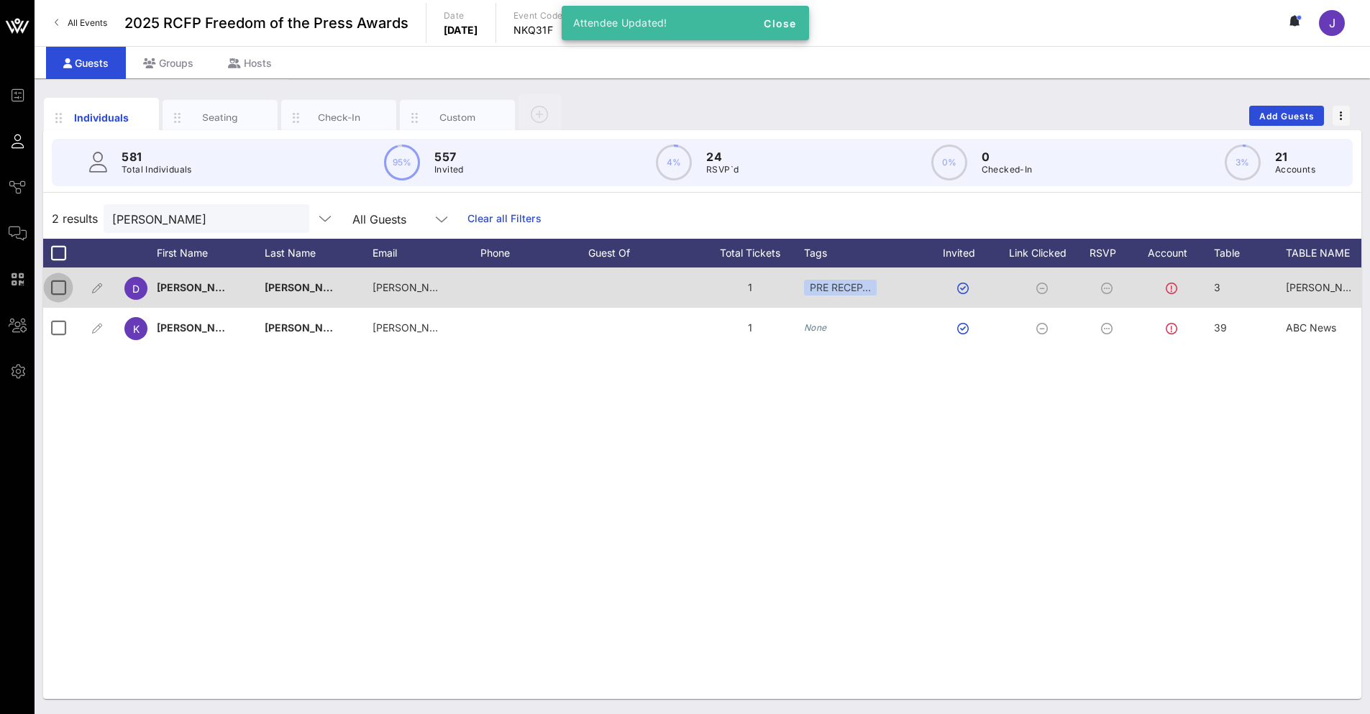
click at [60, 290] on div at bounding box center [58, 288] width 24 height 24
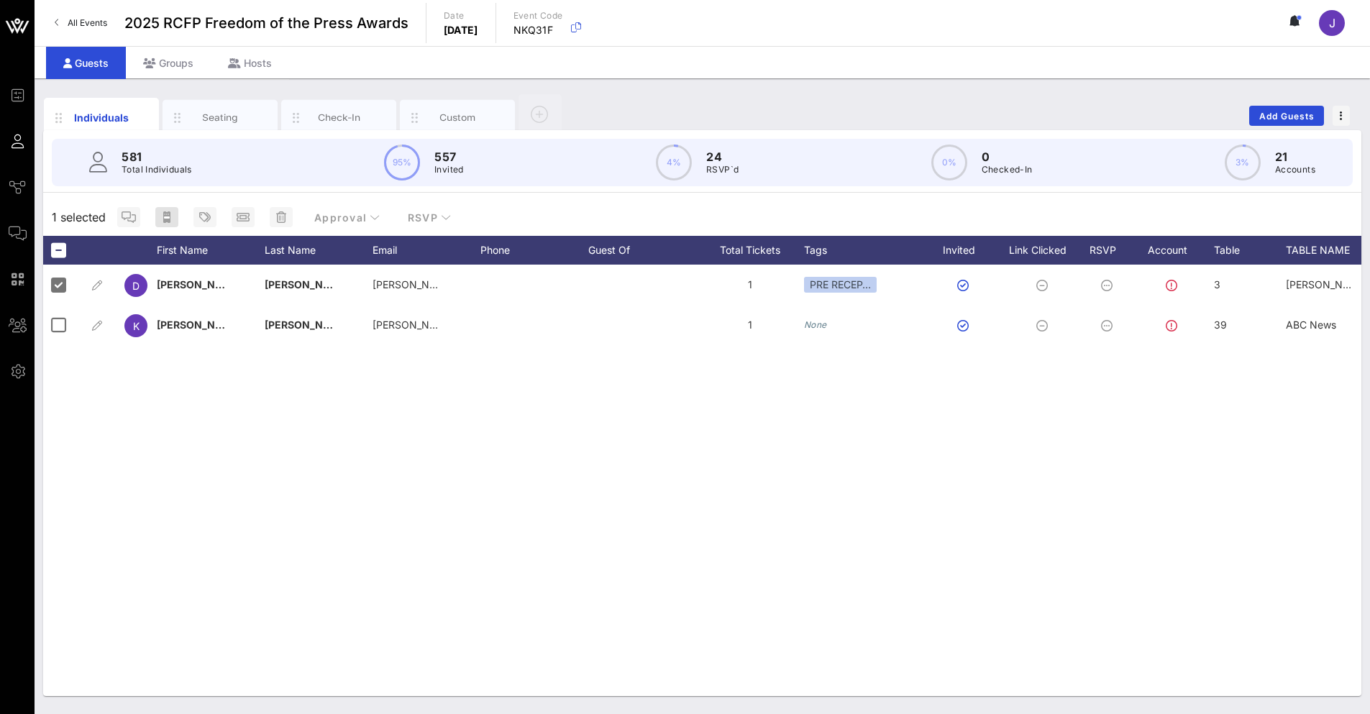
click at [177, 216] on div "Approval RSVP" at bounding box center [286, 217] width 351 height 26
click at [169, 217] on rect "button" at bounding box center [167, 218] width 6 height 2
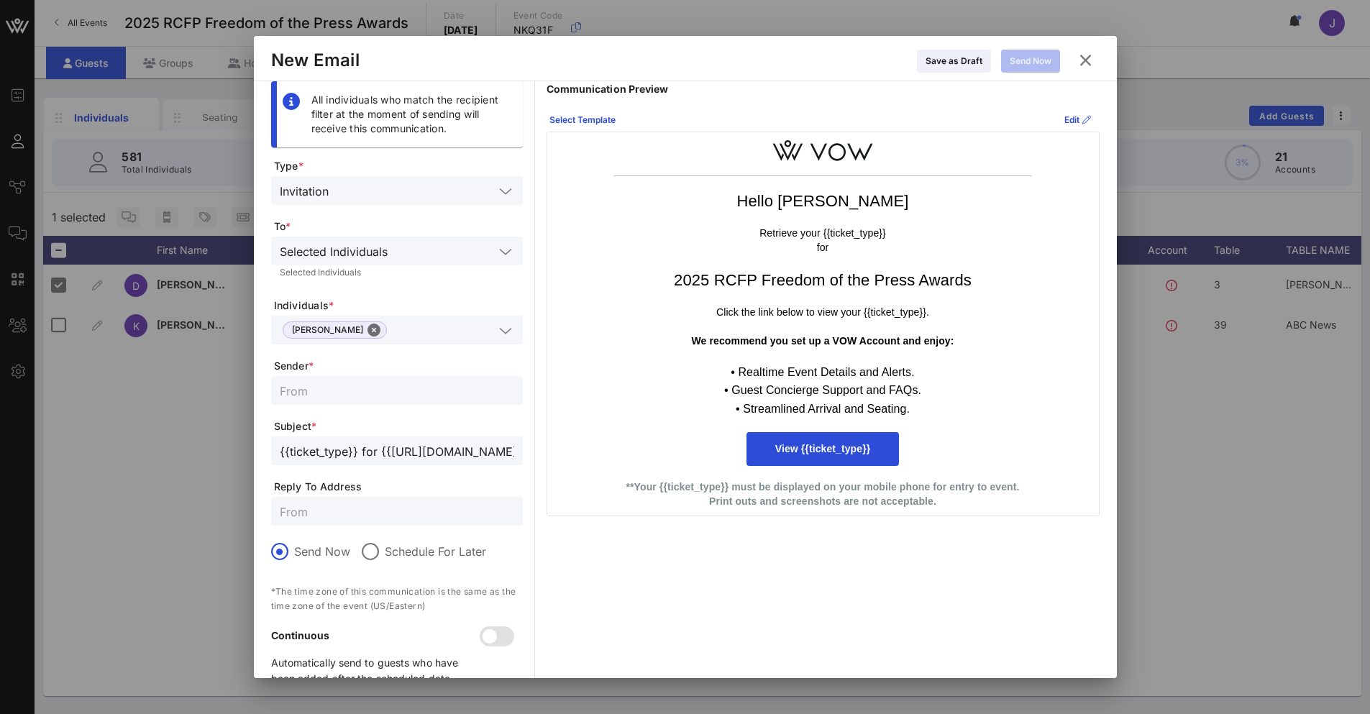
click at [336, 385] on input "text" at bounding box center [397, 390] width 235 height 19
type input "Reporters Committee for Freedom of the Press"
click at [301, 516] on input "text" at bounding box center [397, 511] width 235 height 19
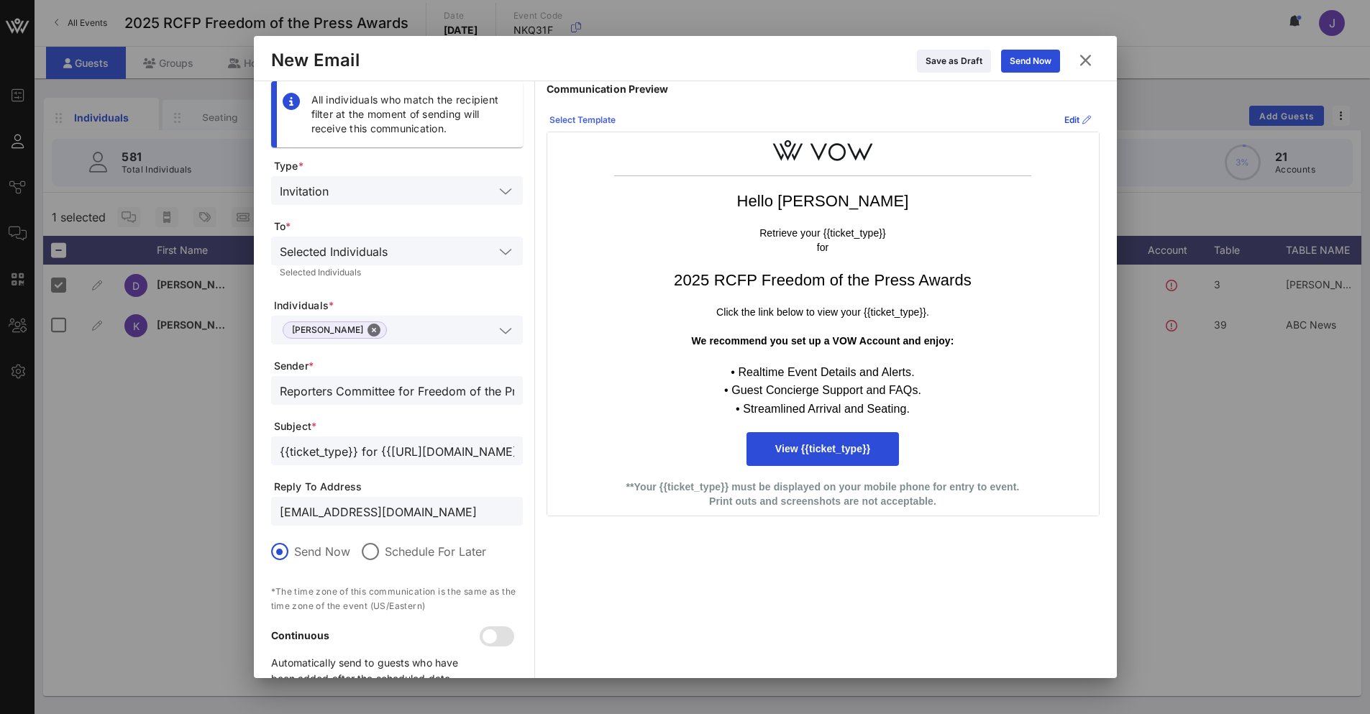
type input "[EMAIL_ADDRESS][DOMAIN_NAME]"
click at [587, 115] on div "Select Template" at bounding box center [583, 120] width 66 height 14
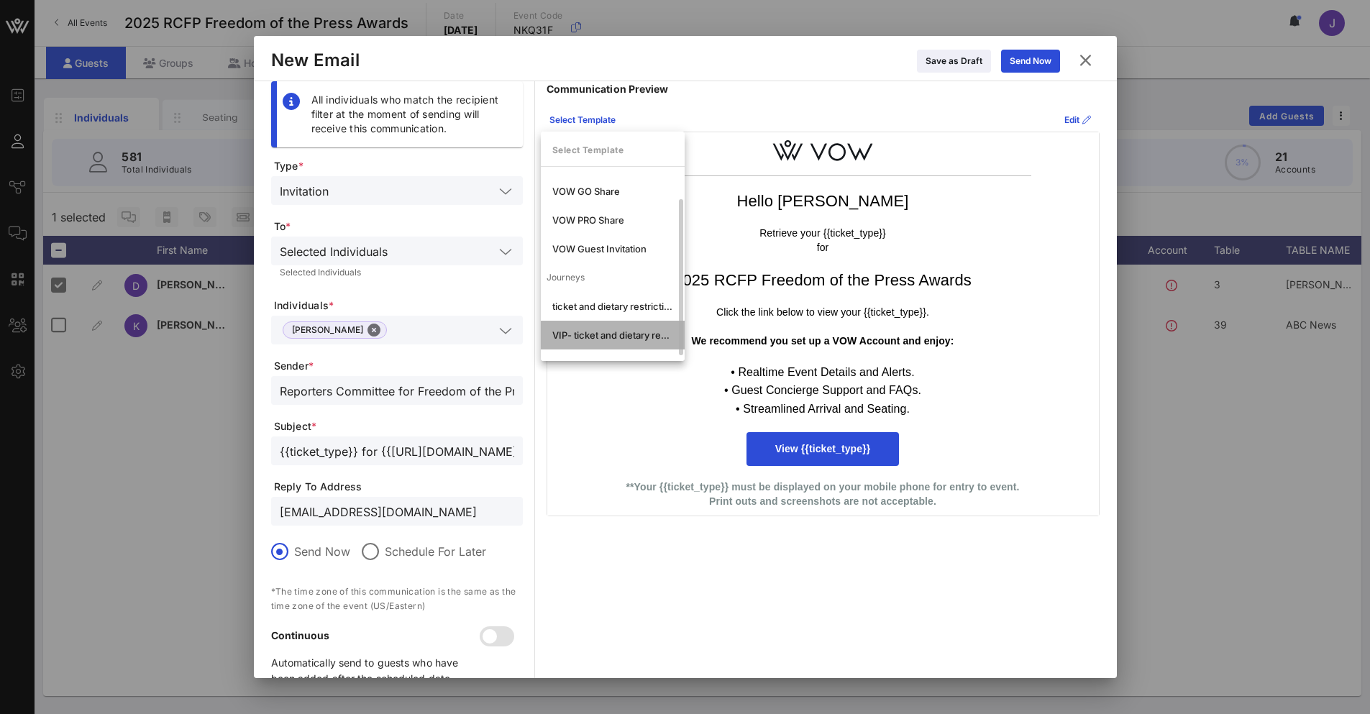
click at [606, 327] on div "VIP- ticket and dietary restrictions" at bounding box center [613, 335] width 144 height 29
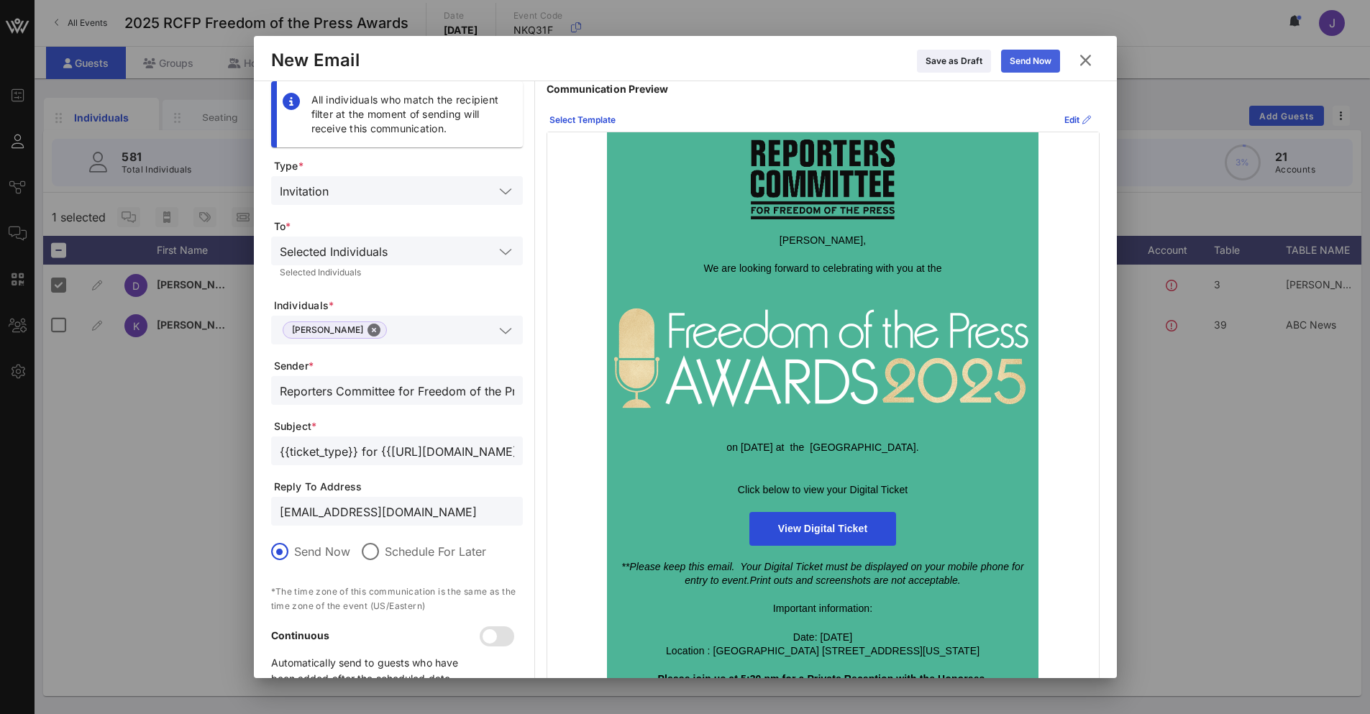
click at [1040, 68] on div "Send Now" at bounding box center [1031, 61] width 42 height 14
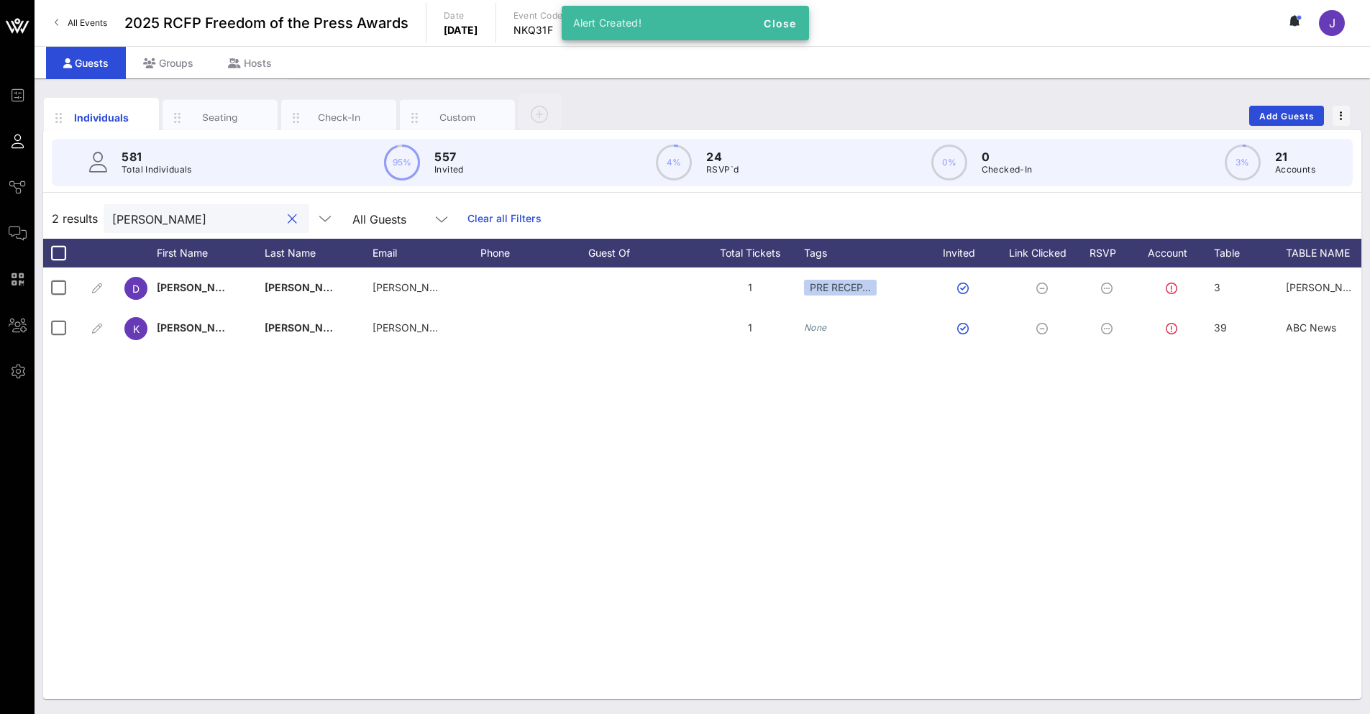
drag, startPoint x: 113, startPoint y: 215, endPoint x: 105, endPoint y: 214, distance: 7.9
click at [105, 214] on div "[PERSON_NAME]" at bounding box center [207, 218] width 206 height 29
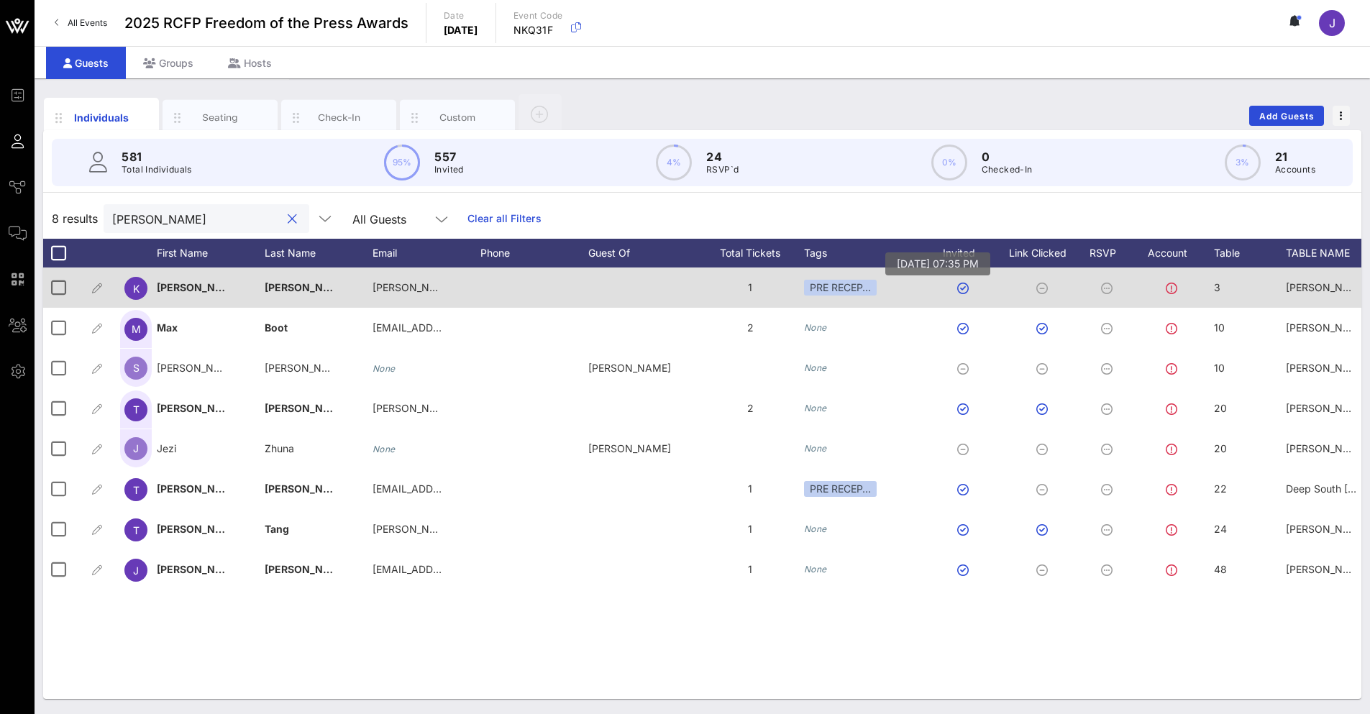
type input "[PERSON_NAME]"
click at [966, 288] on button "button" at bounding box center [963, 289] width 12 height 12
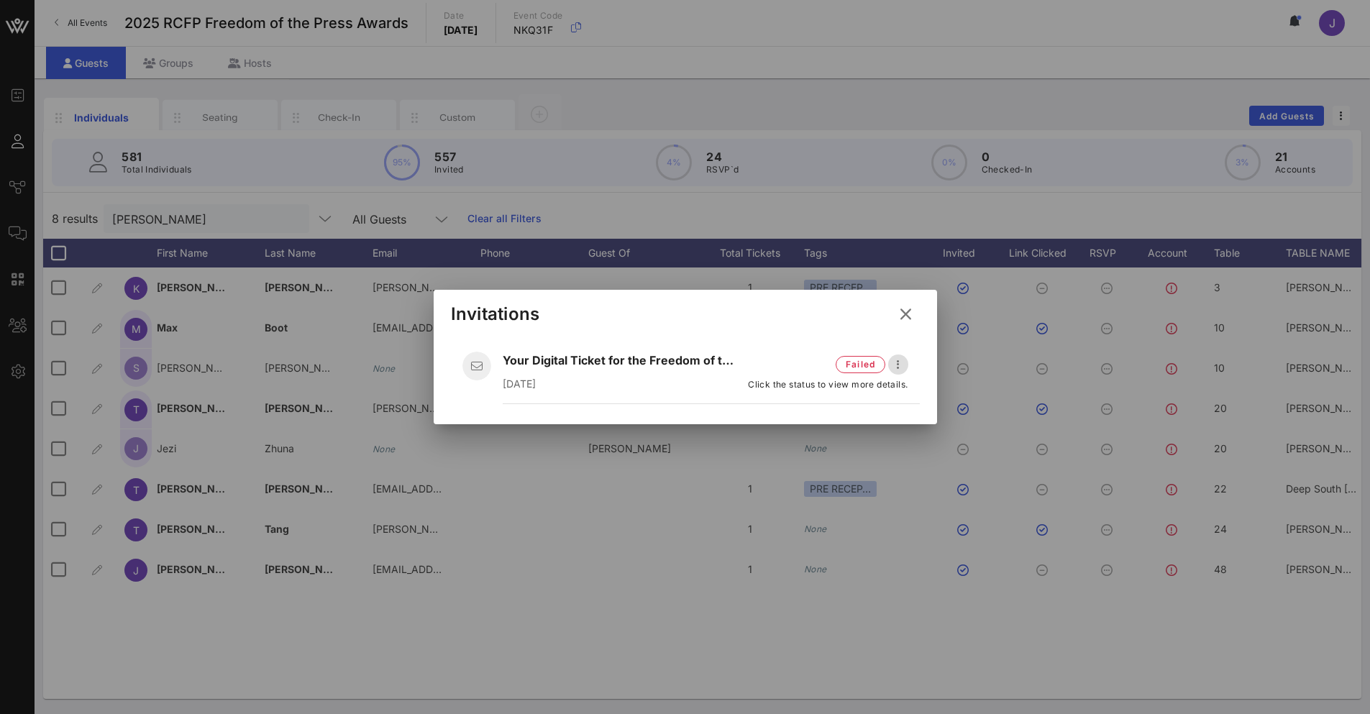
click at [900, 366] on icon "button" at bounding box center [898, 364] width 17 height 17
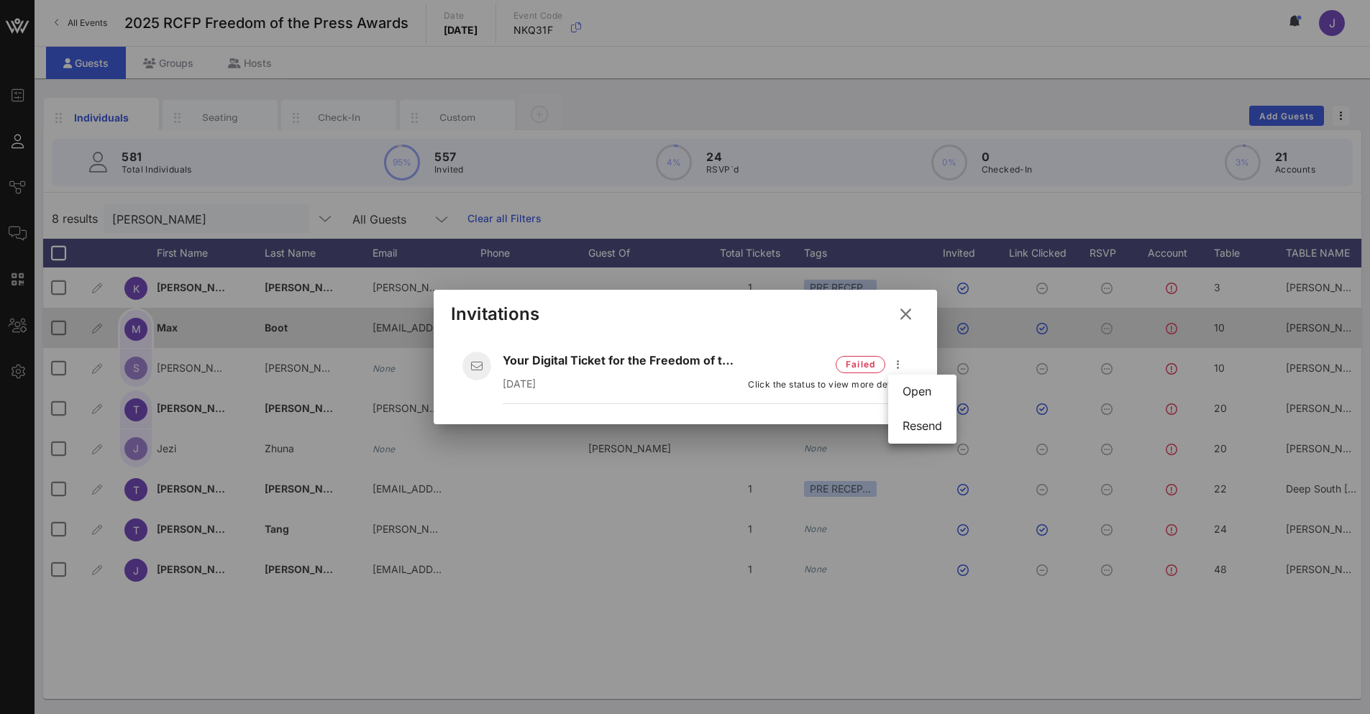
click at [906, 313] on icon at bounding box center [905, 314] width 24 height 22
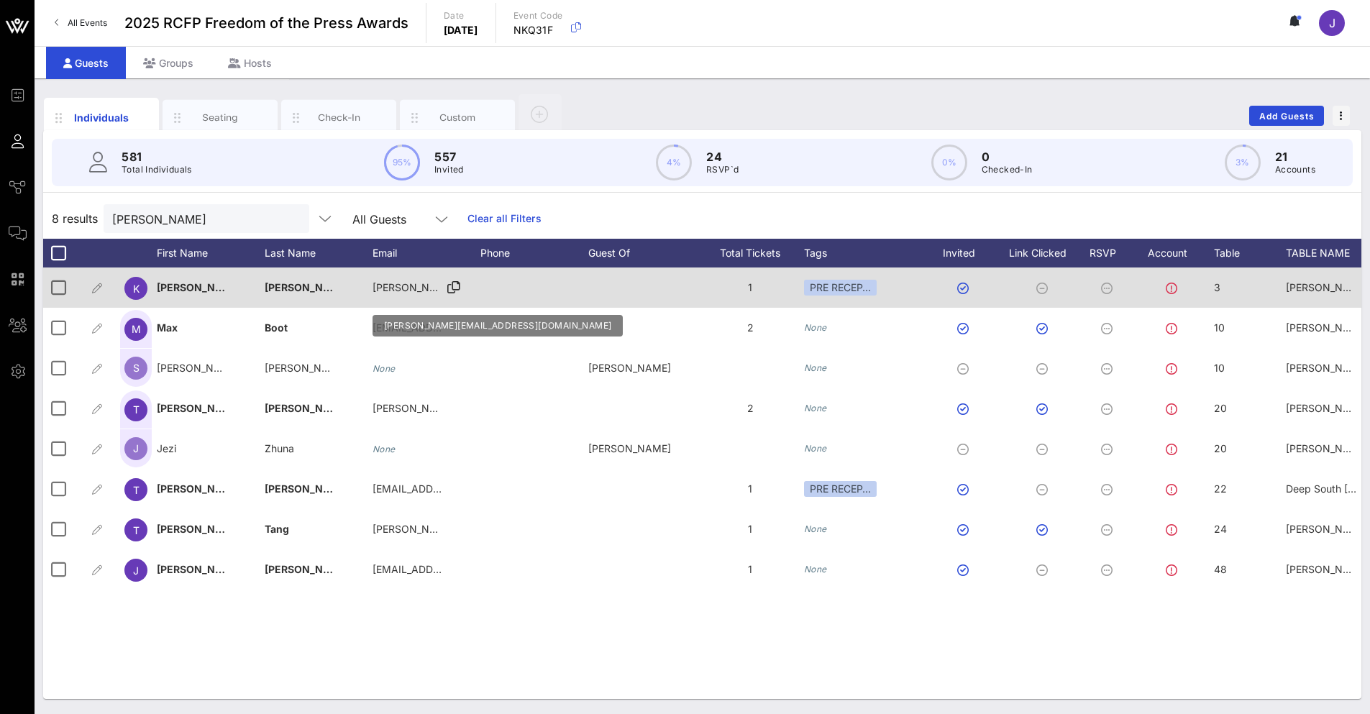
click at [393, 290] on span "[PERSON_NAME][EMAIL_ADDRESS][DOMAIN_NAME]" at bounding box center [501, 287] width 256 height 12
type input "[PERSON_NAME][EMAIL_ADDRESS][DOMAIN_NAME]"
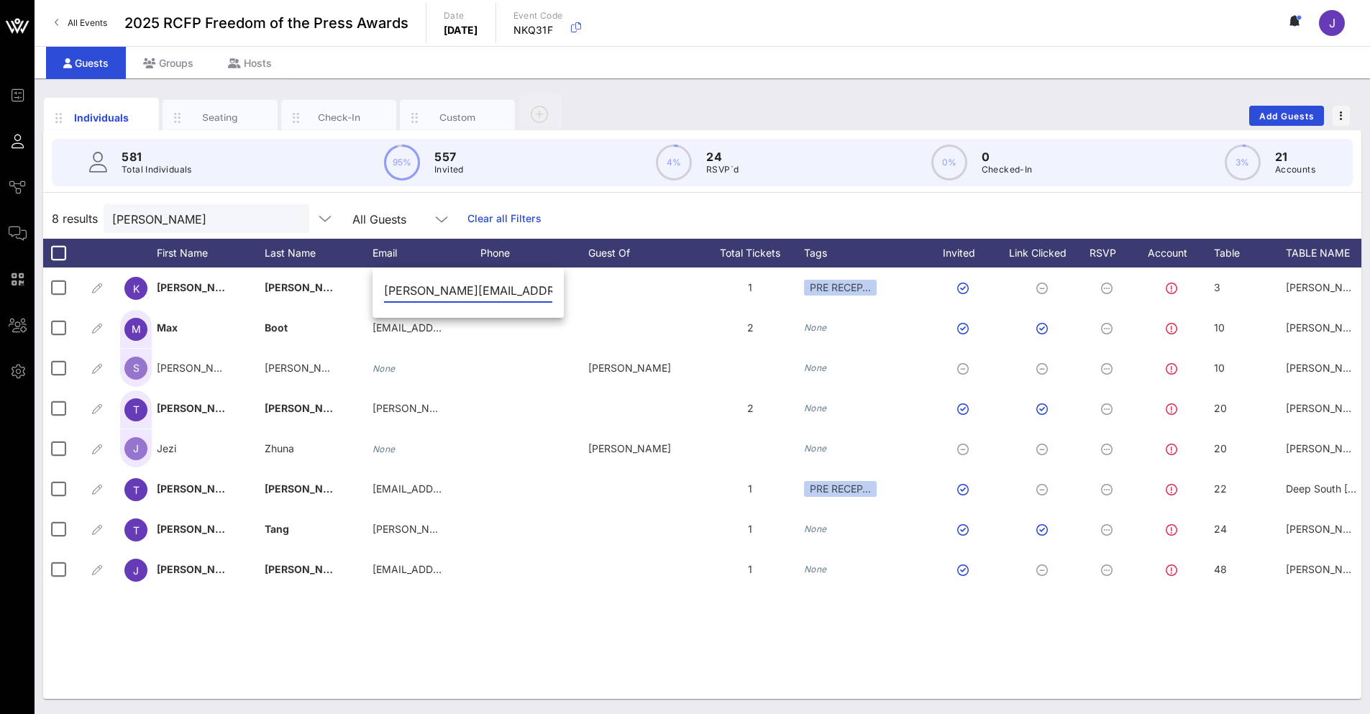
click at [574, 663] on div "K [PERSON_NAME] [PERSON_NAME][EMAIL_ADDRESS][DOMAIN_NAME] 1 PRE RECEP… 3 [PERSO…" at bounding box center [702, 484] width 1319 height 432
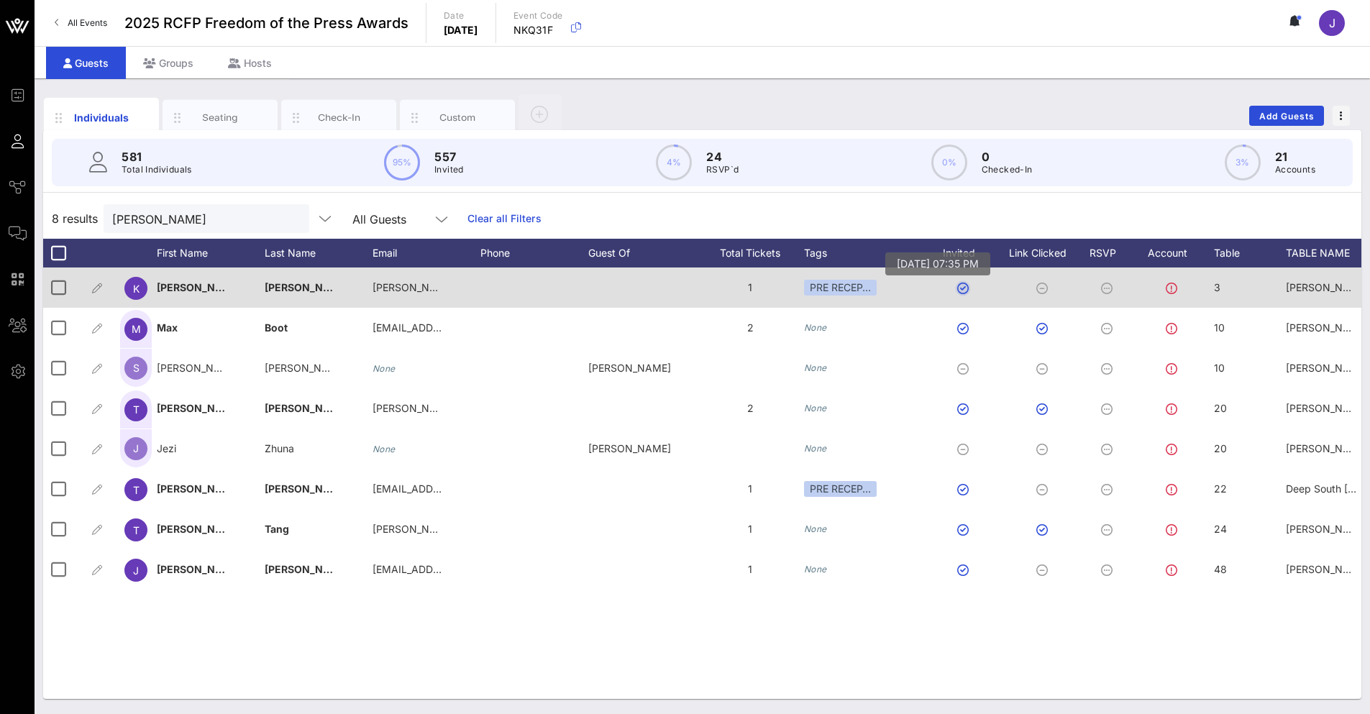
click at [964, 287] on button "button" at bounding box center [963, 289] width 12 height 12
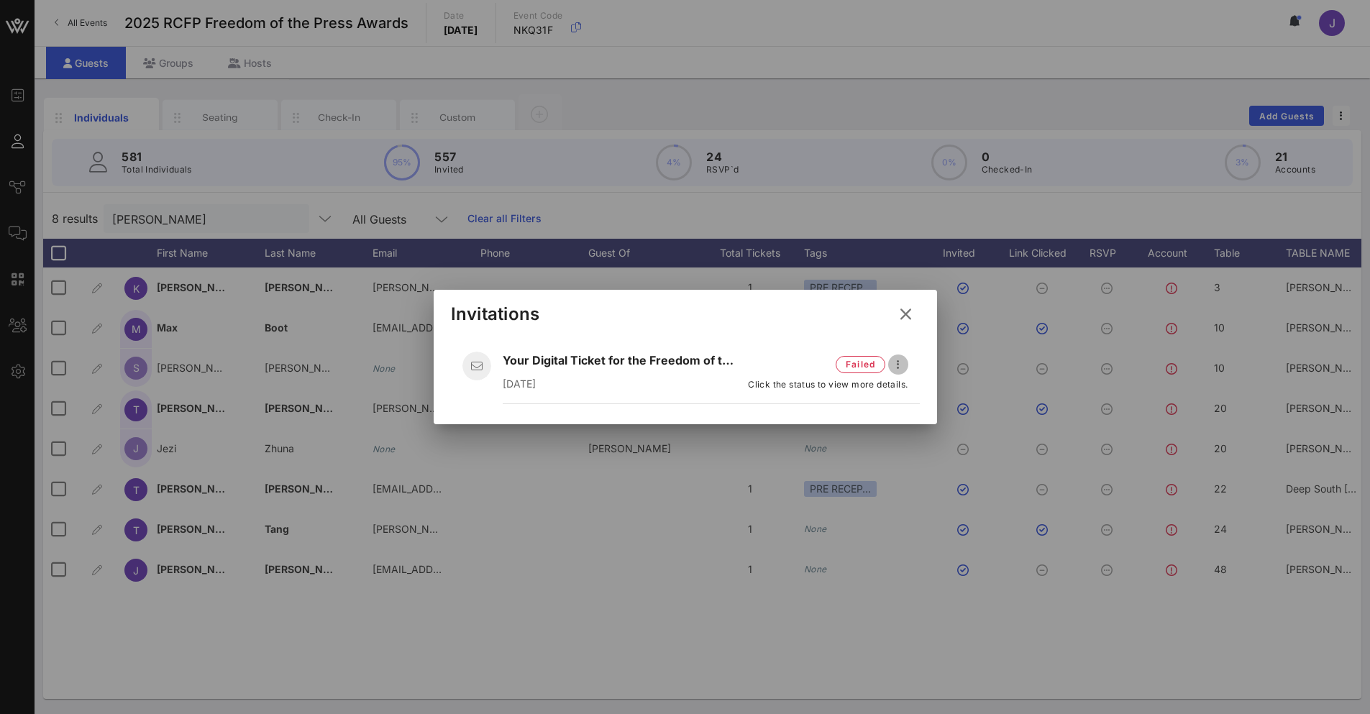
click at [898, 365] on icon "button" at bounding box center [898, 364] width 17 height 17
click at [916, 389] on div "Open" at bounding box center [923, 392] width 40 height 14
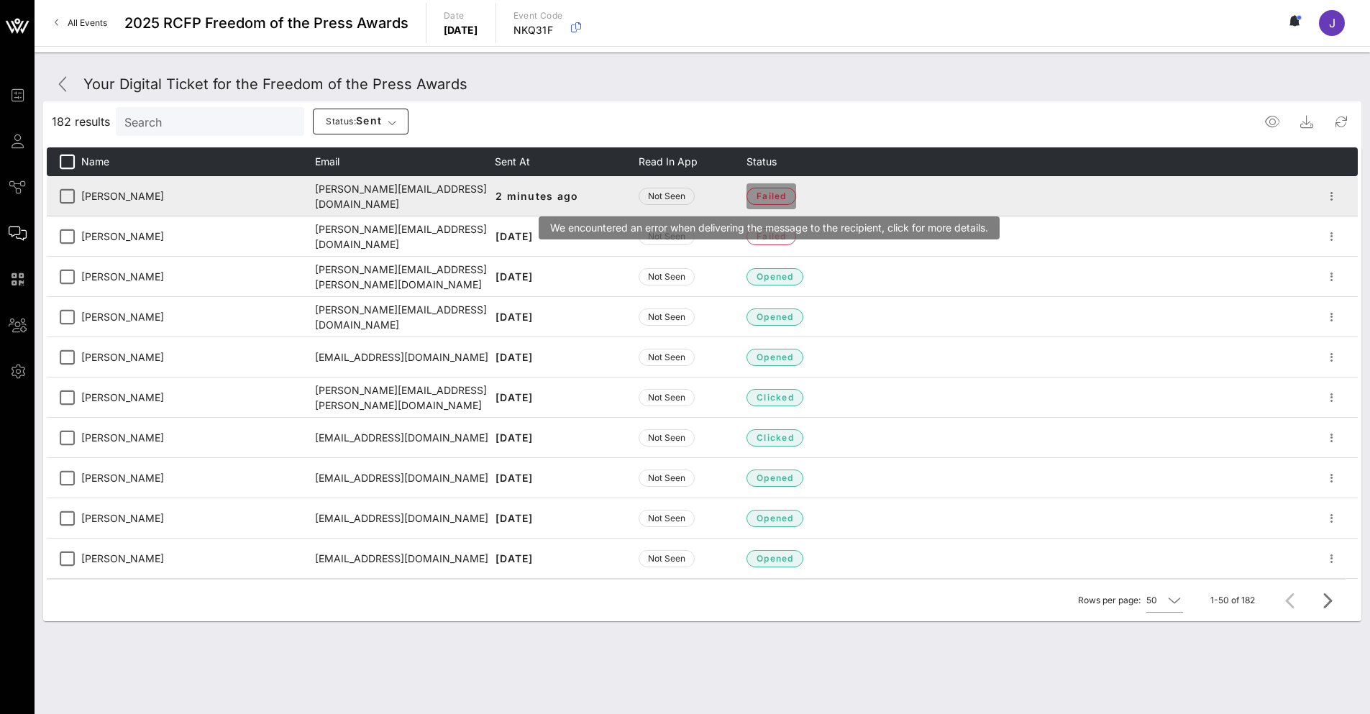
click at [783, 198] on span "failed" at bounding box center [771, 196] width 31 height 14
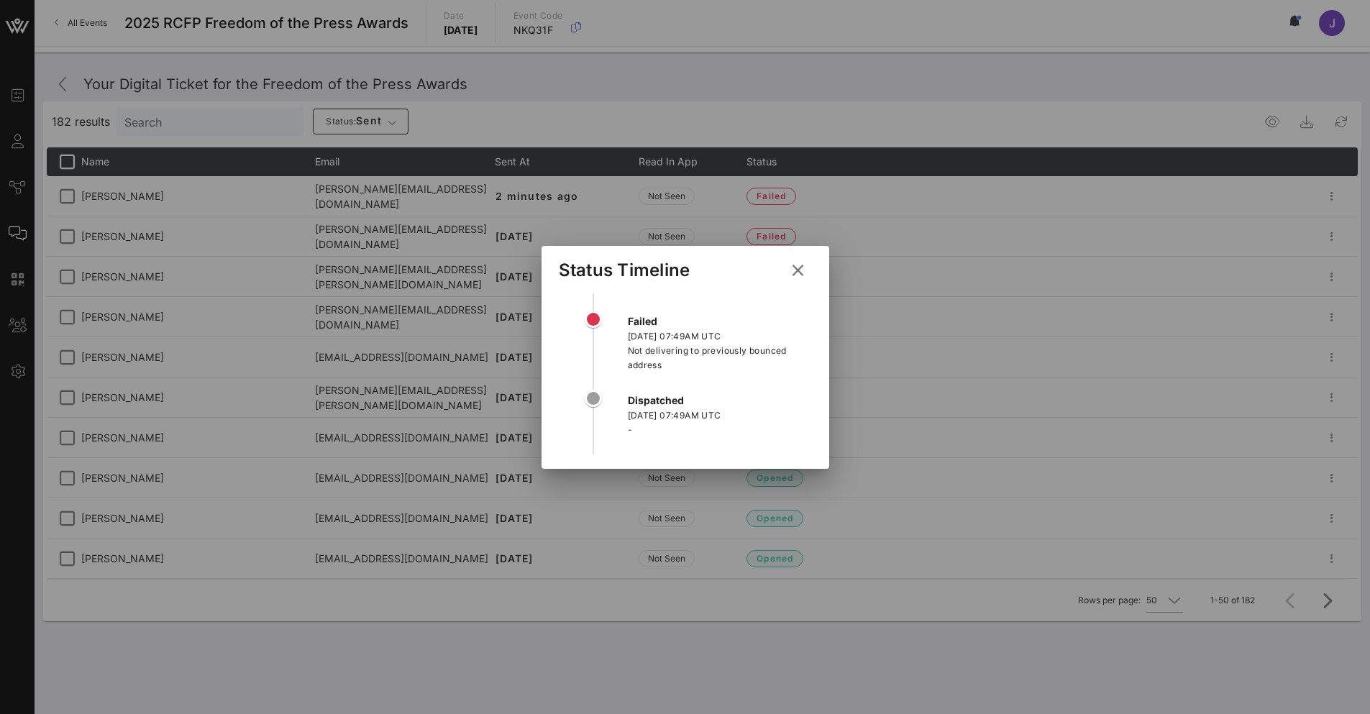
drag, startPoint x: 663, startPoint y: 367, endPoint x: 664, endPoint y: 349, distance: 18.0
click at [664, 349] on div "Not delivering to previously bounced address" at bounding box center [720, 358] width 184 height 29
click at [686, 417] on div "[DATE] 07:49AM UTC" at bounding box center [720, 416] width 184 height 14
click at [803, 270] on icon at bounding box center [797, 270] width 25 height 24
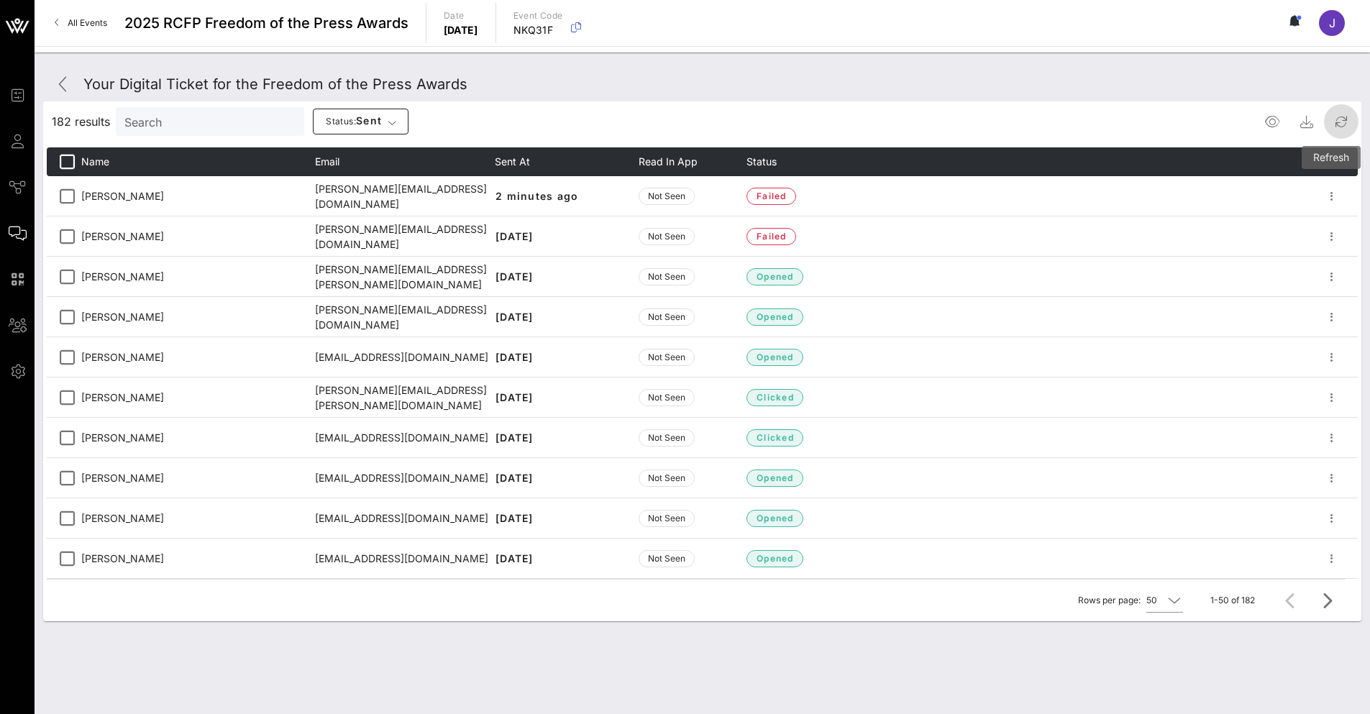
click at [1336, 121] on icon "button" at bounding box center [1341, 121] width 17 height 17
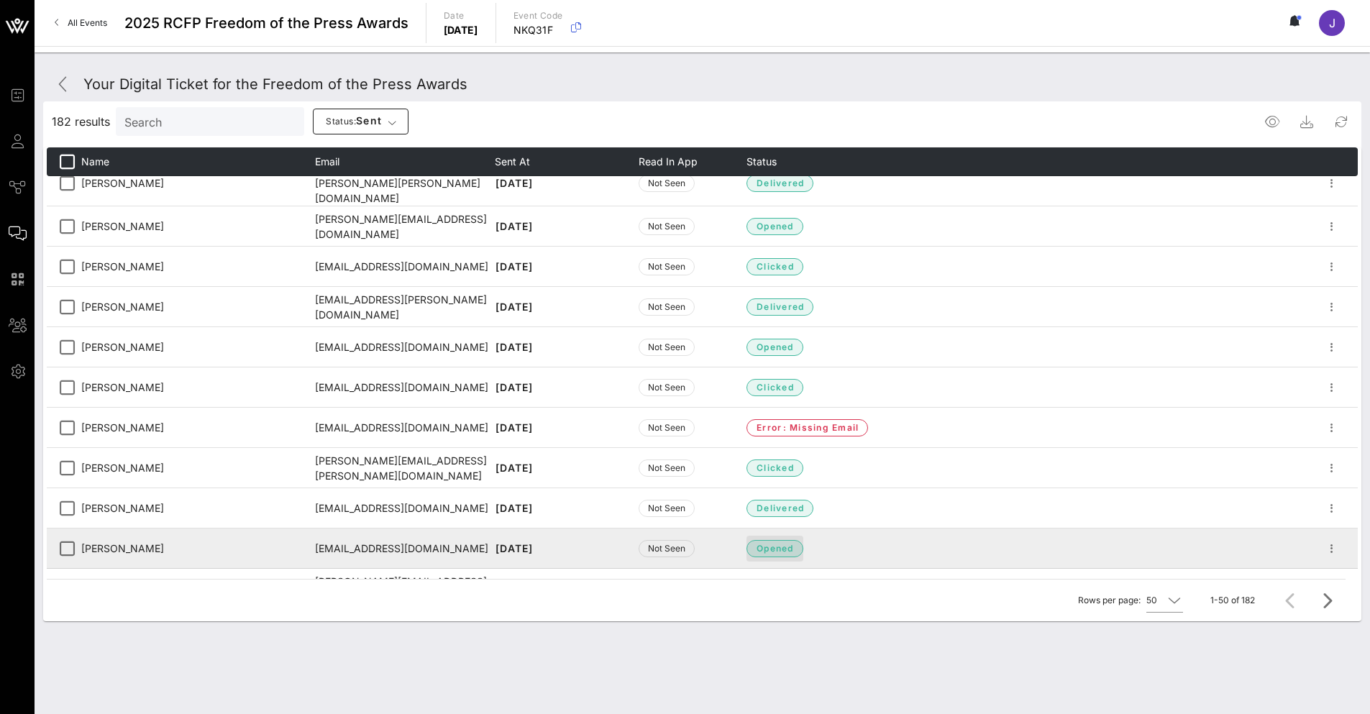
scroll to position [1467, 0]
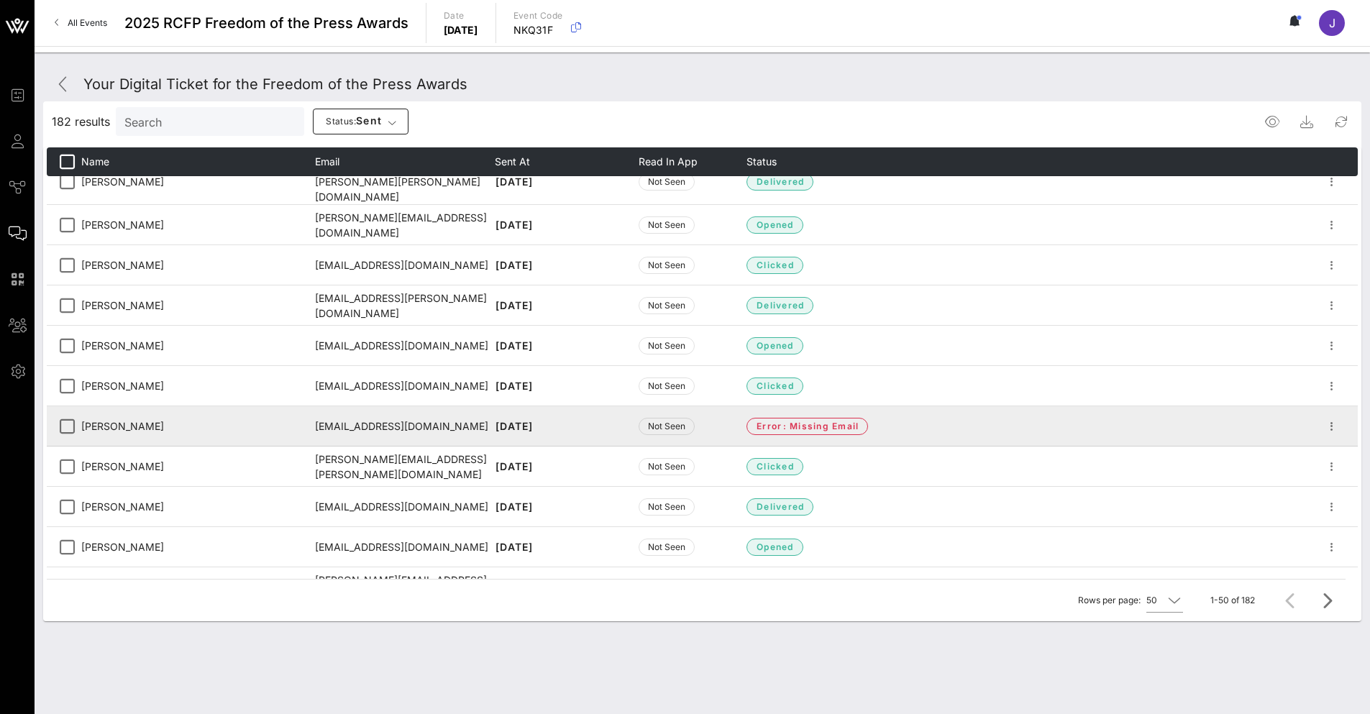
click at [117, 427] on td "[PERSON_NAME]" at bounding box center [198, 426] width 234 height 40
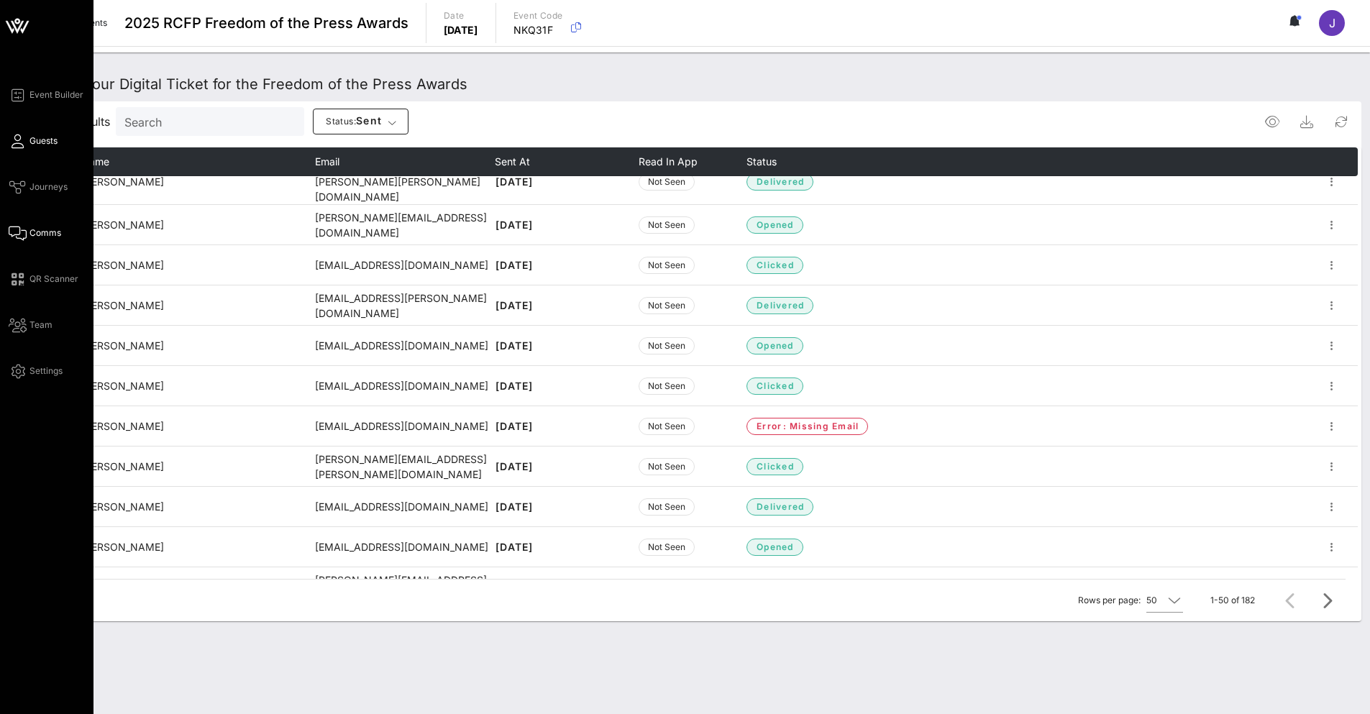
click at [12, 142] on icon at bounding box center [18, 141] width 18 height 2
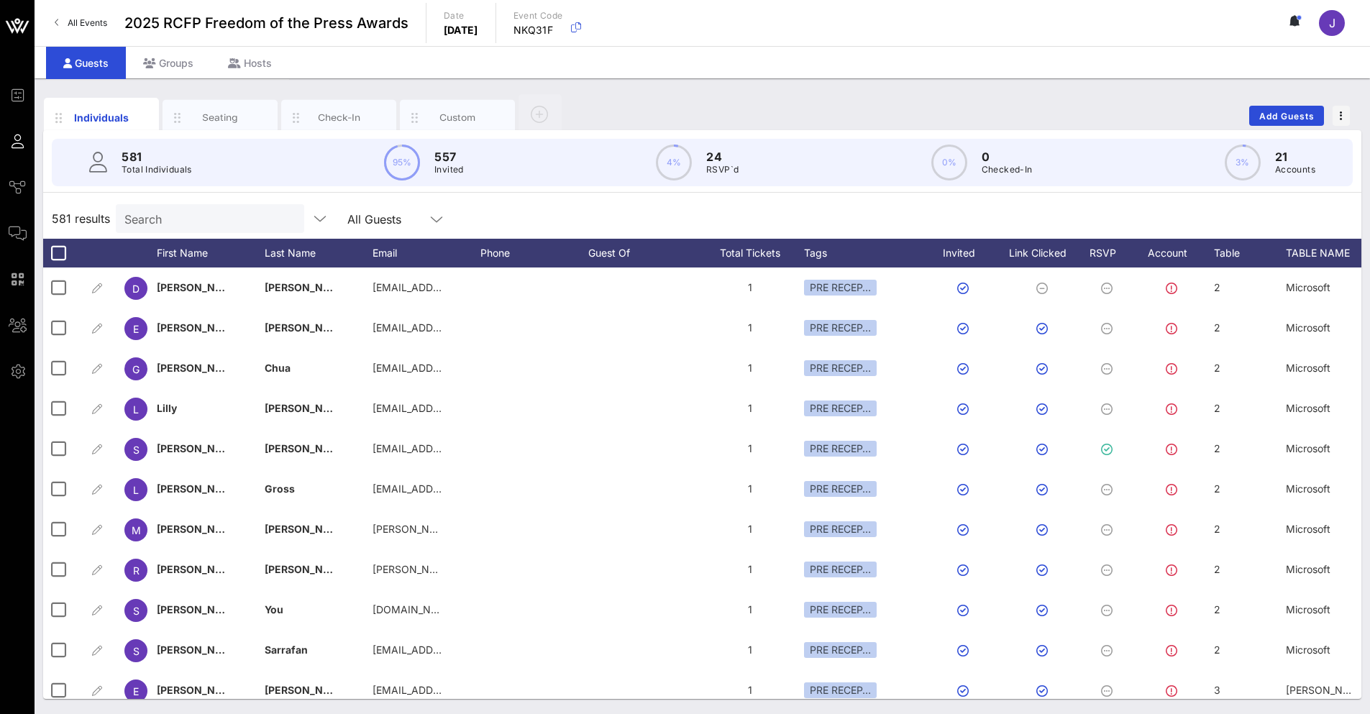
click at [178, 217] on input "Search" at bounding box center [208, 218] width 168 height 19
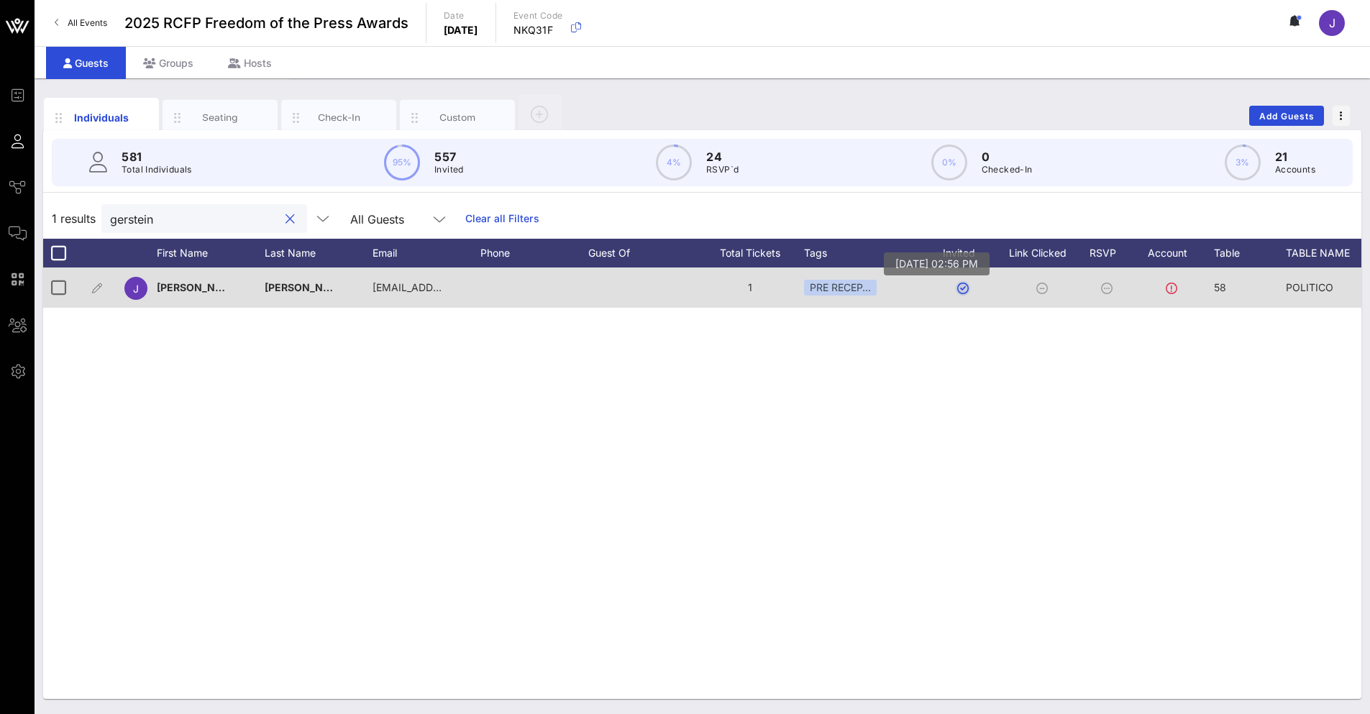
click at [962, 292] on button "button" at bounding box center [963, 289] width 12 height 12
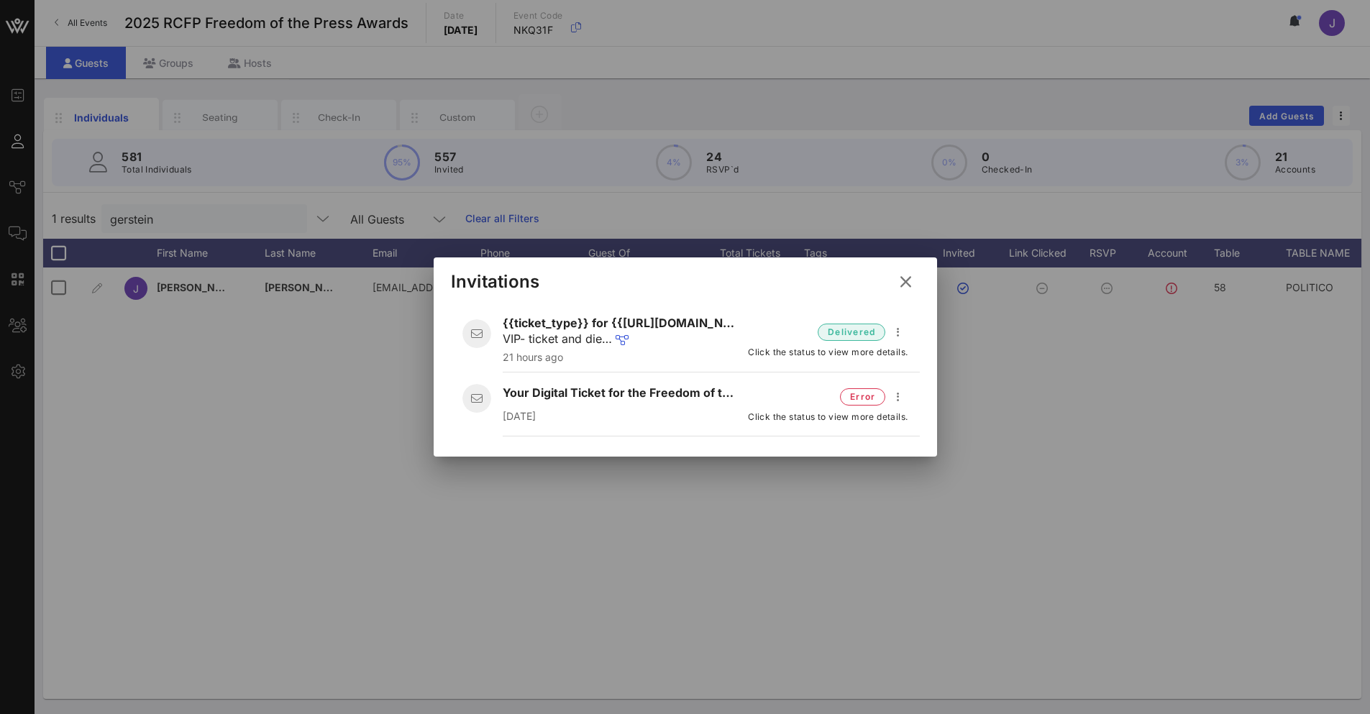
click at [909, 278] on icon at bounding box center [906, 282] width 26 height 26
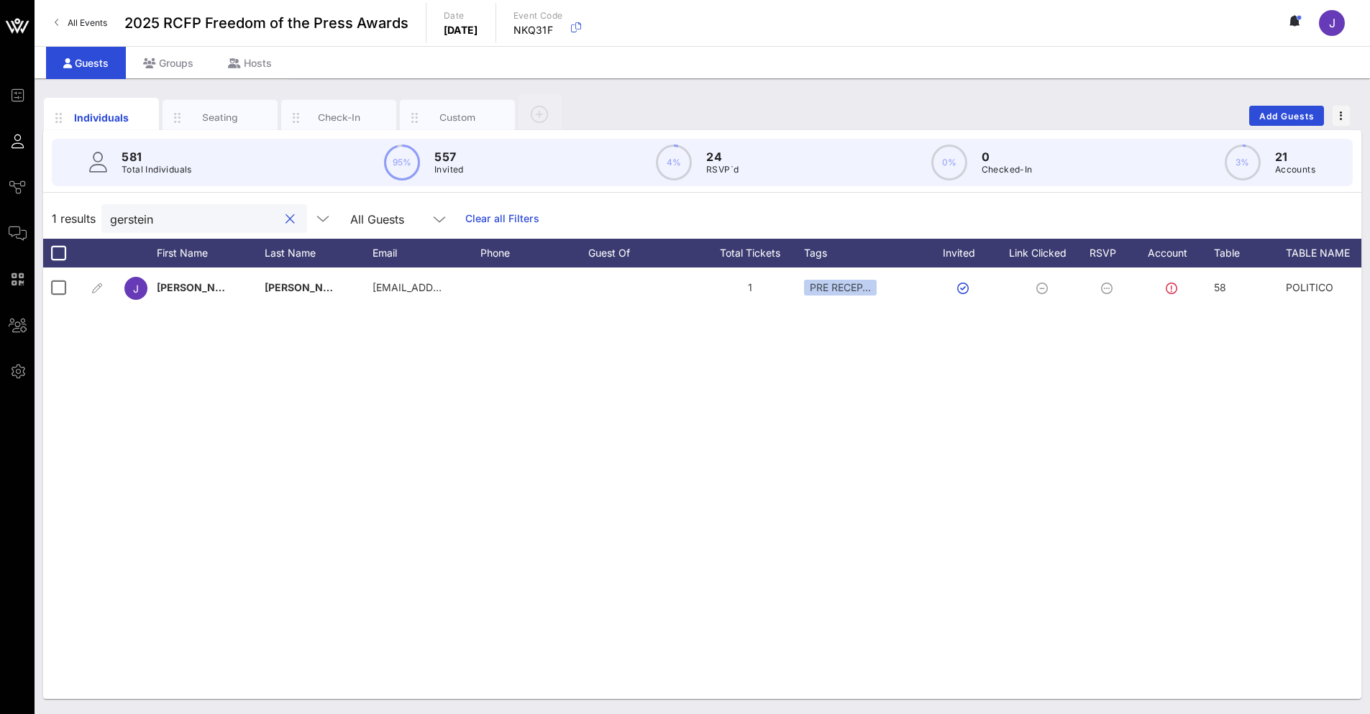
drag, startPoint x: 170, startPoint y: 216, endPoint x: -59, endPoint y: 216, distance: 229.5
click at [0, 216] on html "Event Builder Guests Journeys Comms QR Scanner Team Settings 2025 RCFP Freedom …" at bounding box center [685, 357] width 1370 height 714
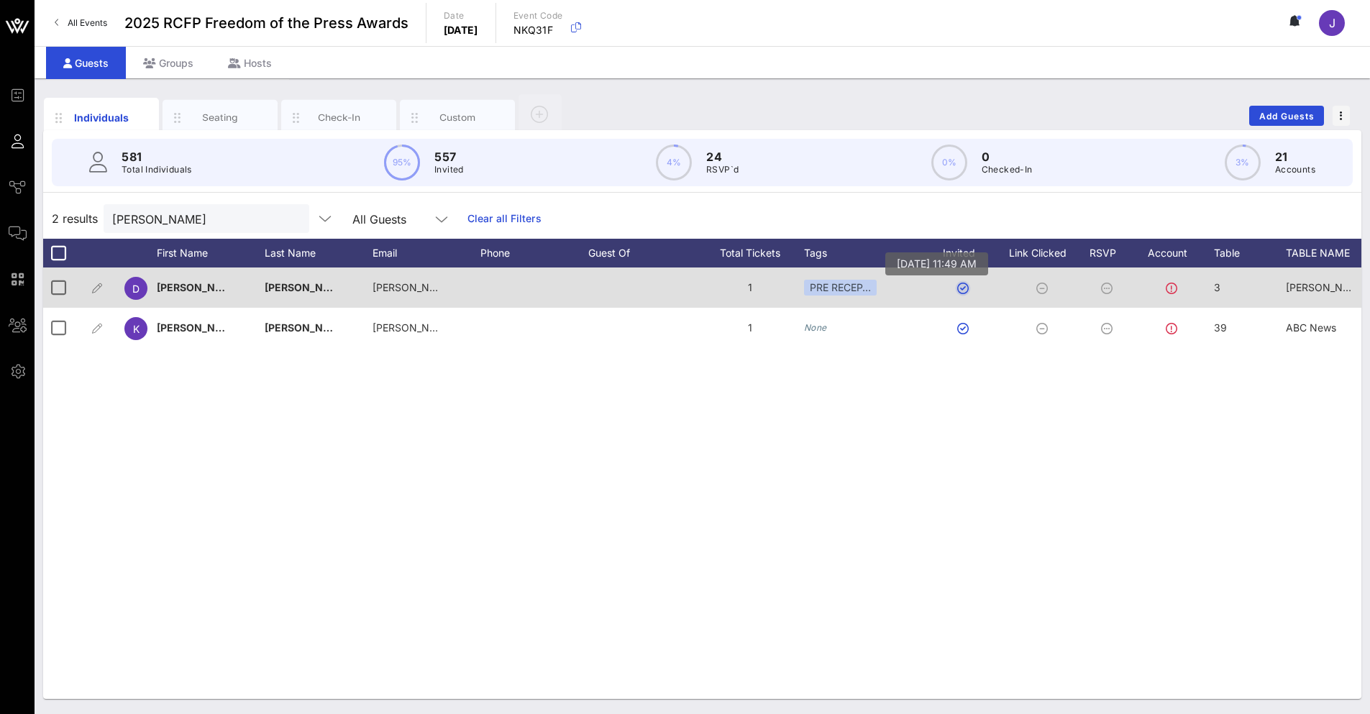
click at [962, 286] on button "button" at bounding box center [963, 289] width 12 height 12
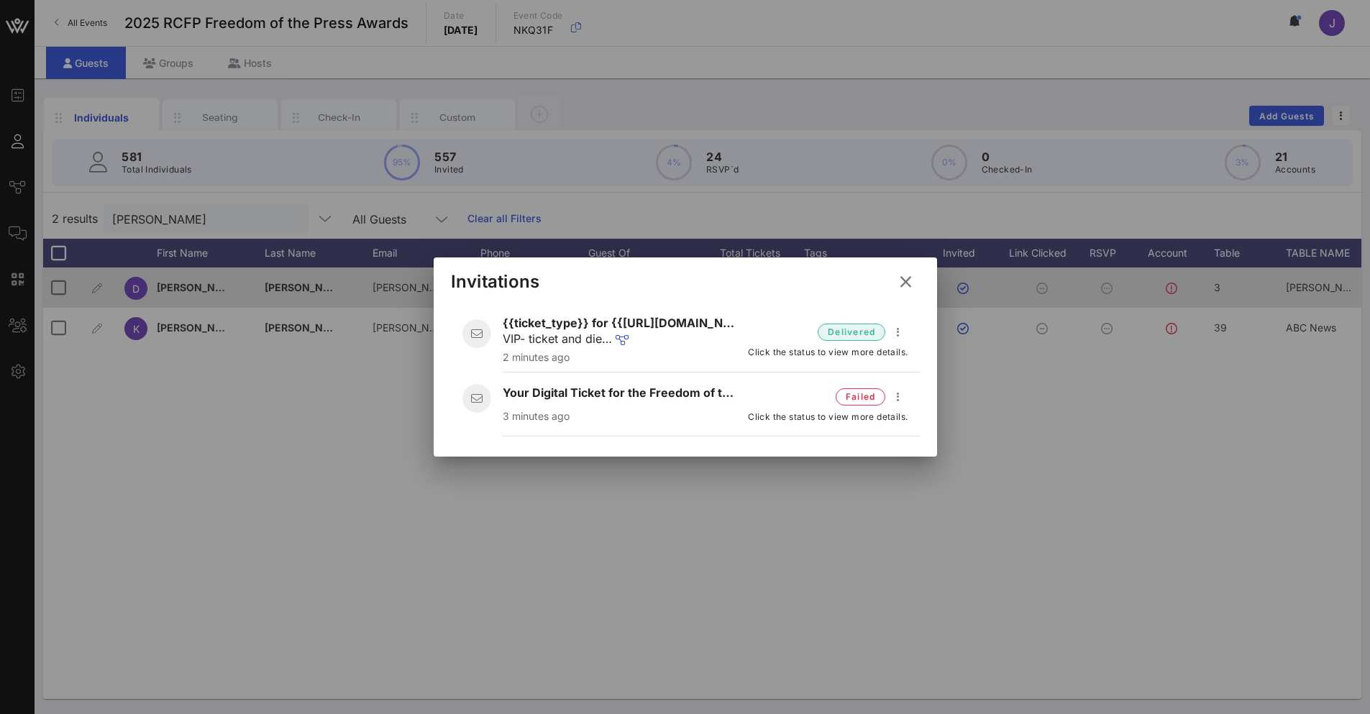
click at [909, 281] on icon at bounding box center [905, 281] width 19 height 17
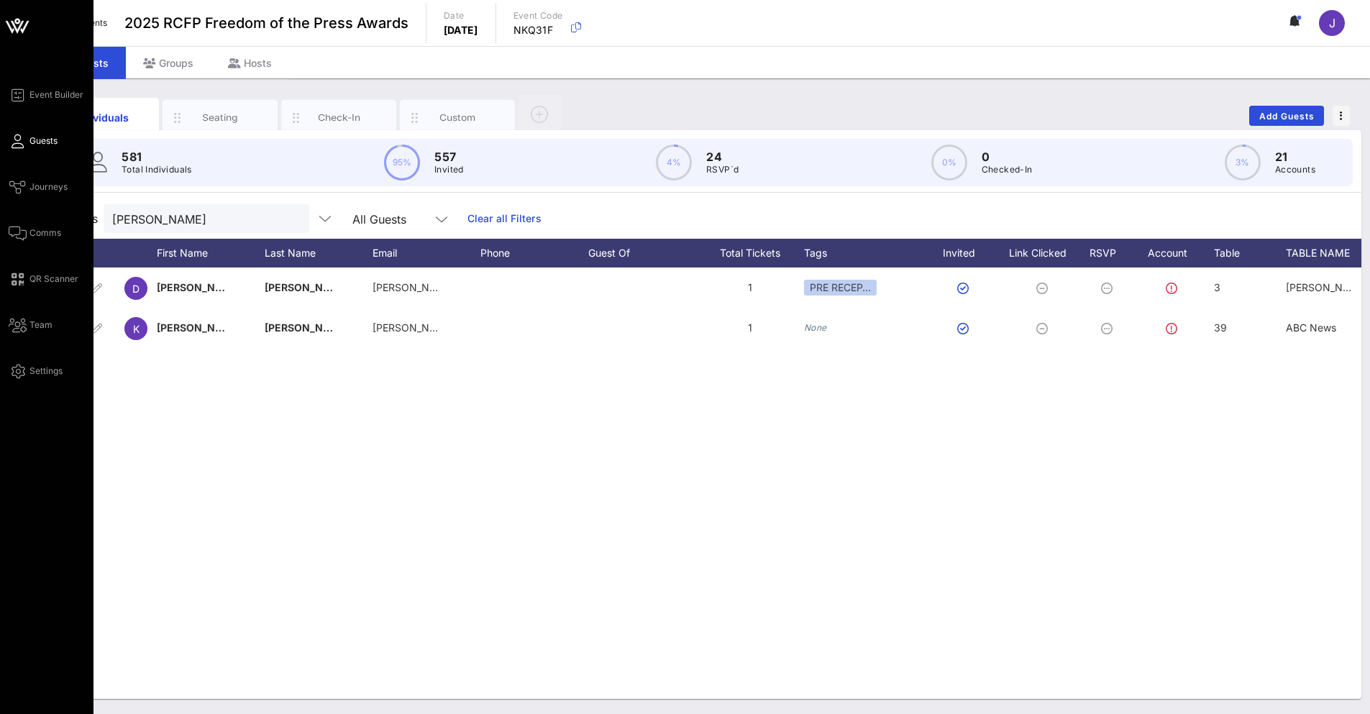
click at [35, 141] on span "Guests" at bounding box center [43, 141] width 28 height 13
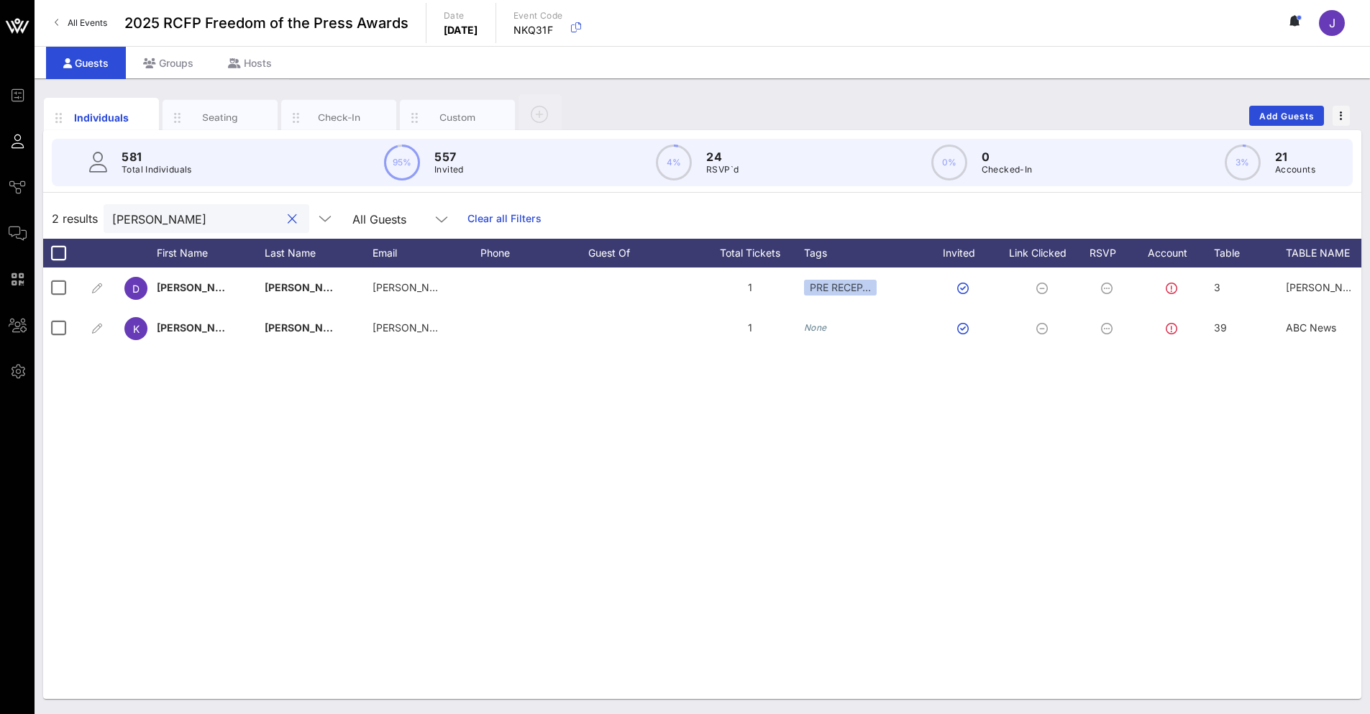
drag, startPoint x: 165, startPoint y: 216, endPoint x: -49, endPoint y: 206, distance: 214.6
click at [0, 206] on html "Event Builder Guests Journeys Comms QR Scanner Team Settings 2025 RCFP Freedom …" at bounding box center [685, 357] width 1370 height 714
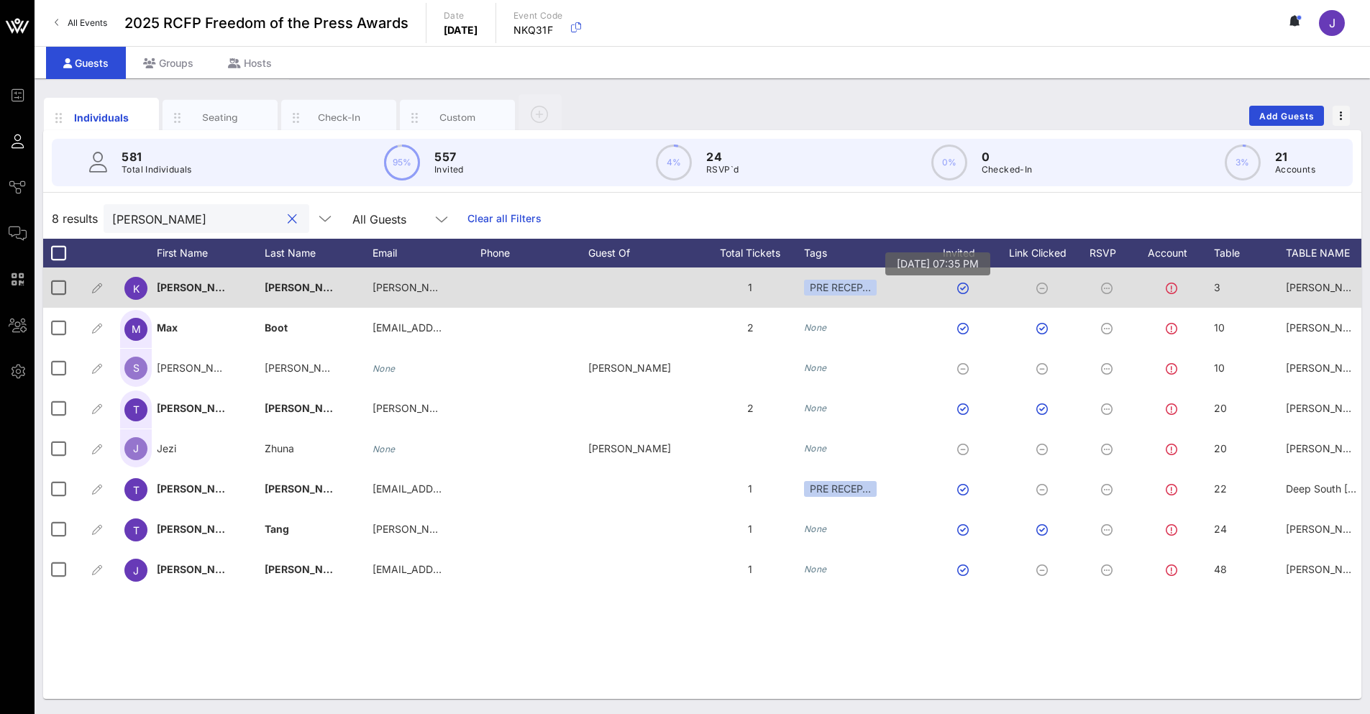
type input "[PERSON_NAME]"
click at [962, 291] on button "button" at bounding box center [963, 289] width 12 height 12
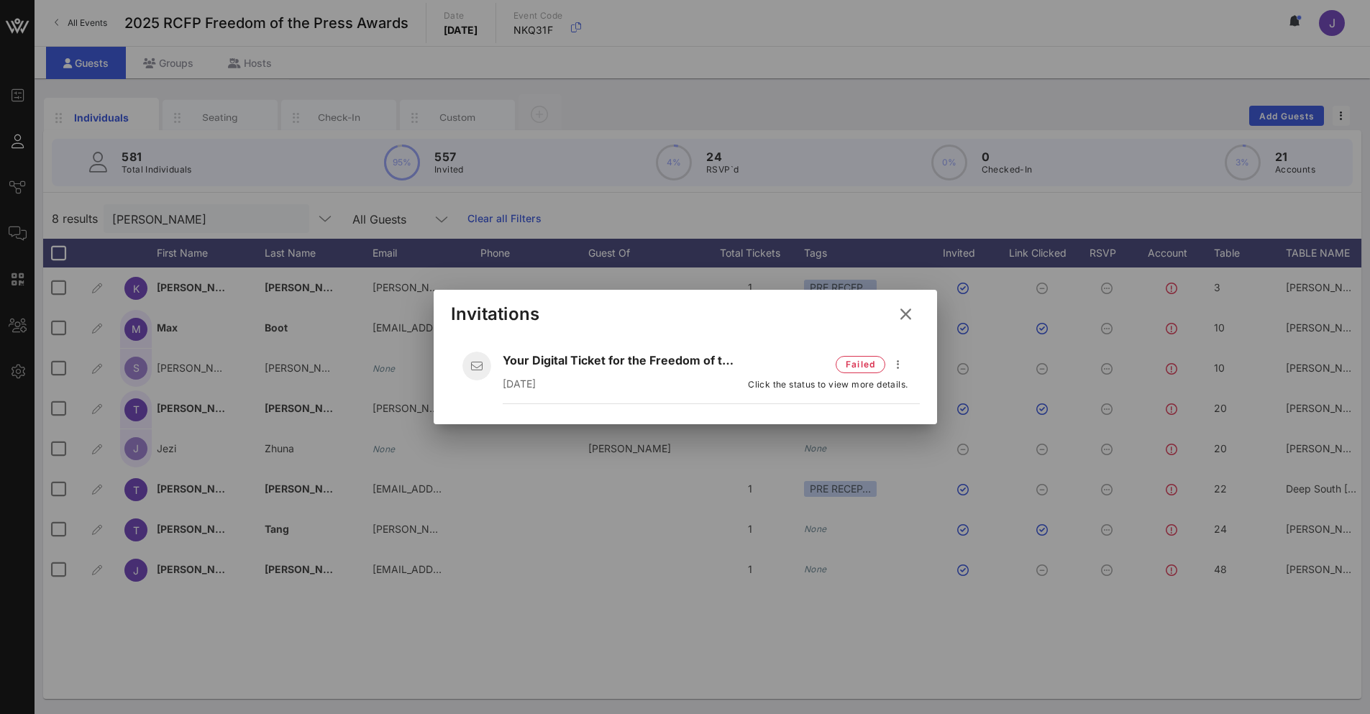
click at [909, 319] on icon at bounding box center [905, 314] width 19 height 17
